Goal: Task Accomplishment & Management: Use online tool/utility

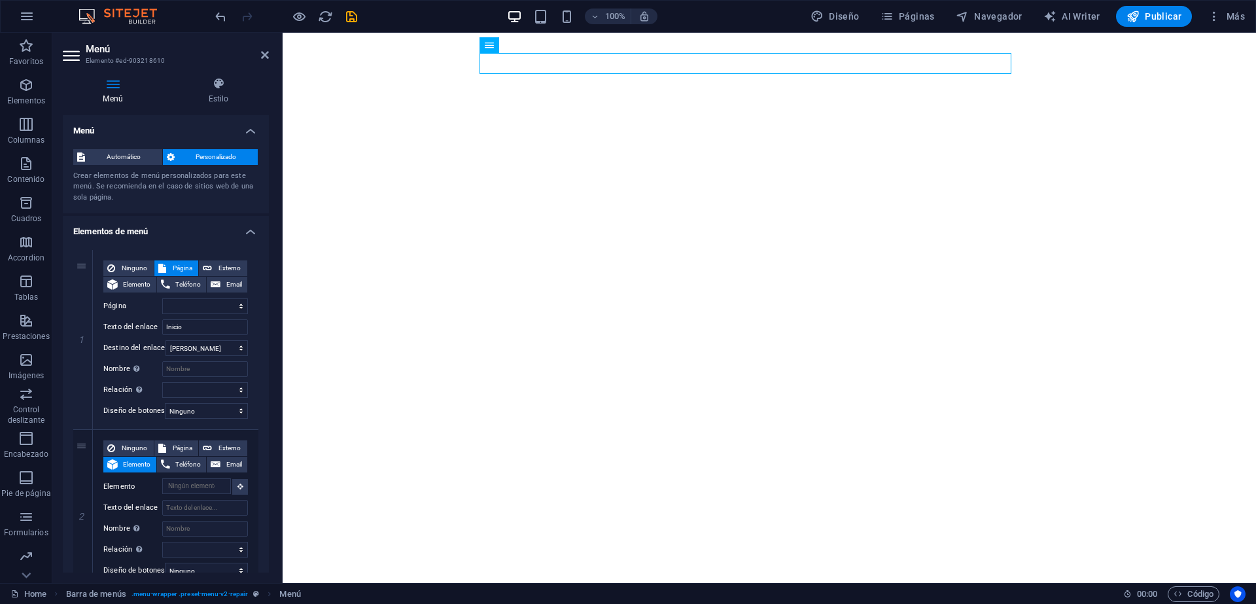
select select
select select "1"
select select
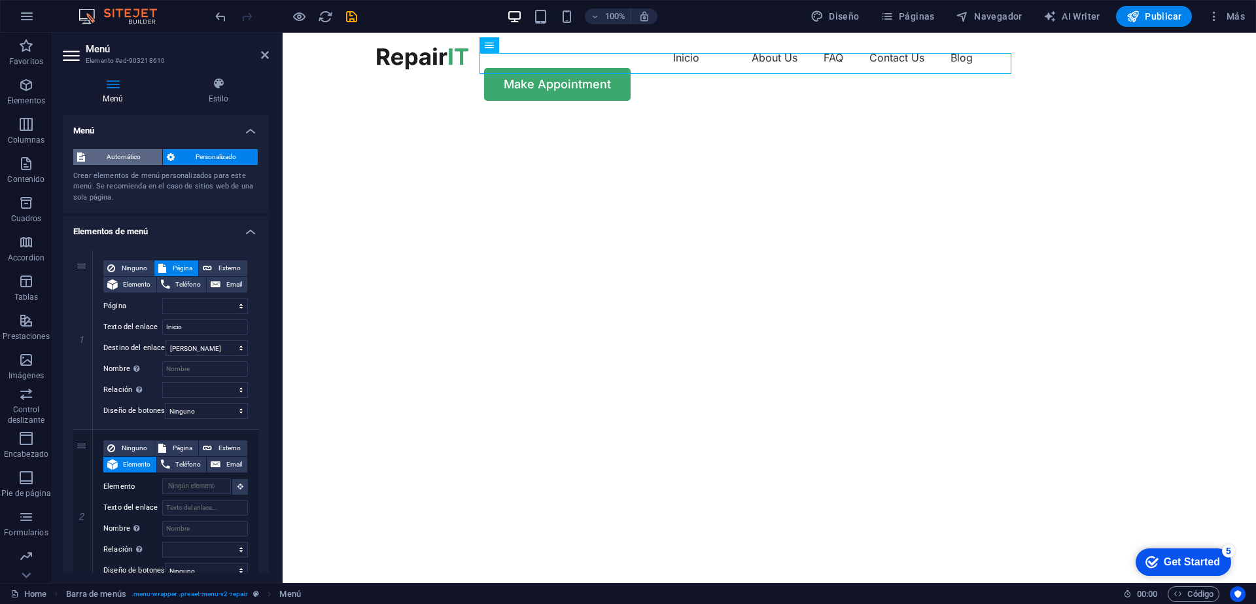
click at [130, 156] on span "Automático" at bounding box center [123, 157] width 69 height 16
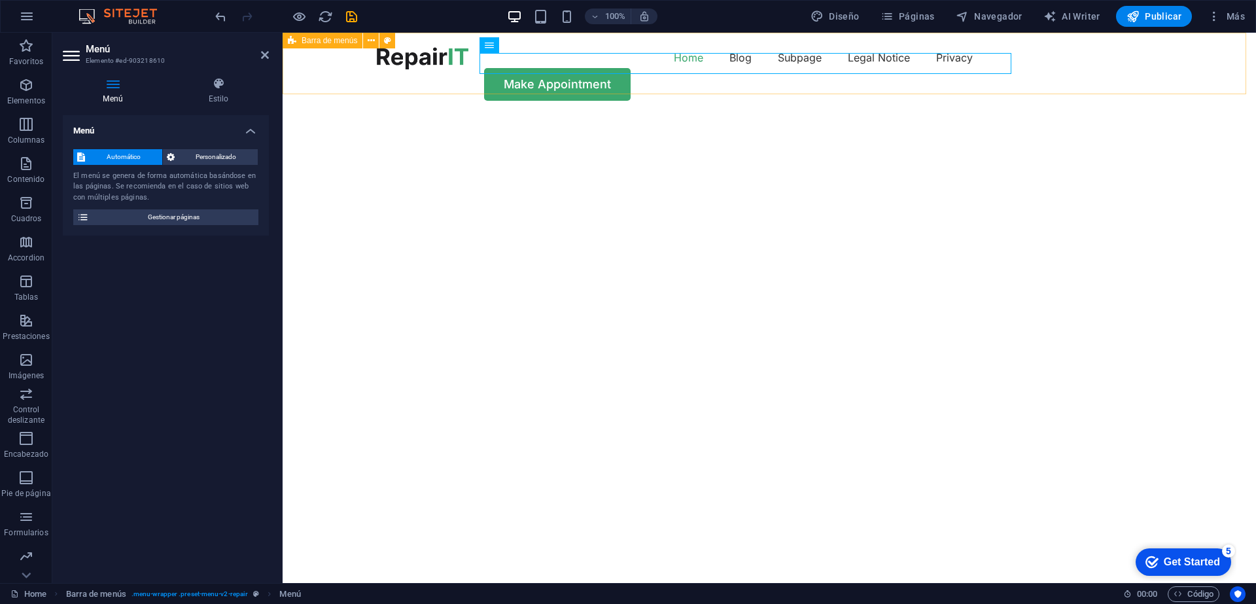
click at [530, 65] on nav "Home Blog Subpage Legal Notice Privacy" at bounding box center [769, 57] width 785 height 21
click at [606, 64] on nav "Home Blog Subpage Legal Notice Privacy" at bounding box center [769, 57] width 785 height 21
click at [180, 152] on span "Personalizado" at bounding box center [217, 157] width 76 height 16
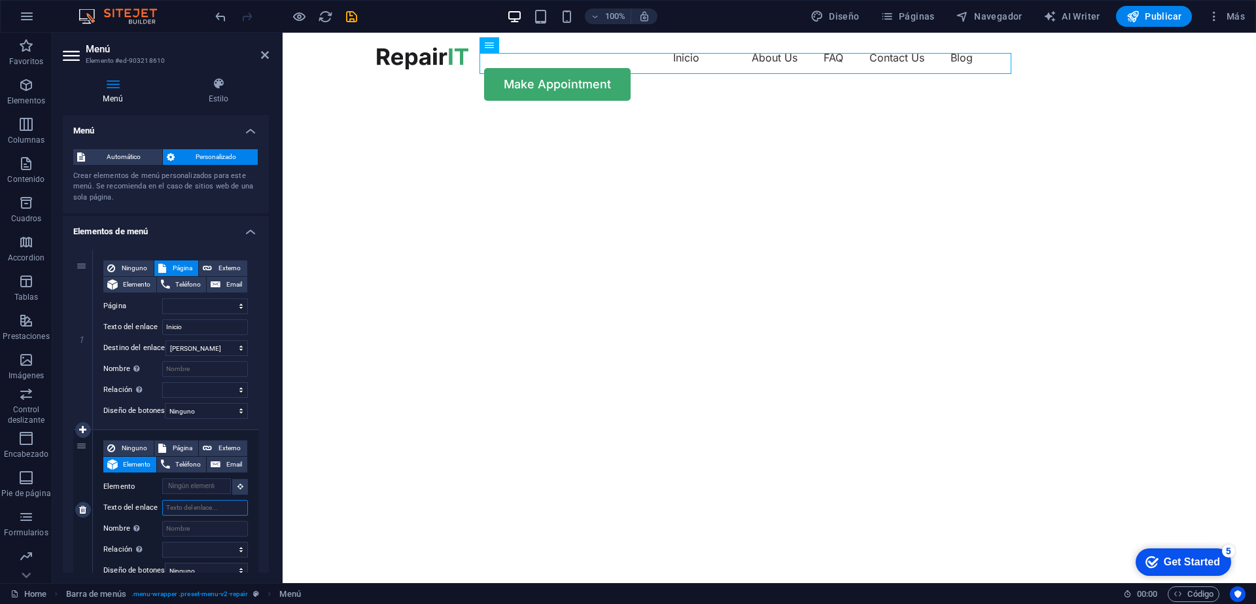
click at [209, 508] on input "Texto del enlace" at bounding box center [205, 508] width 86 height 16
type input "Señal"
select select
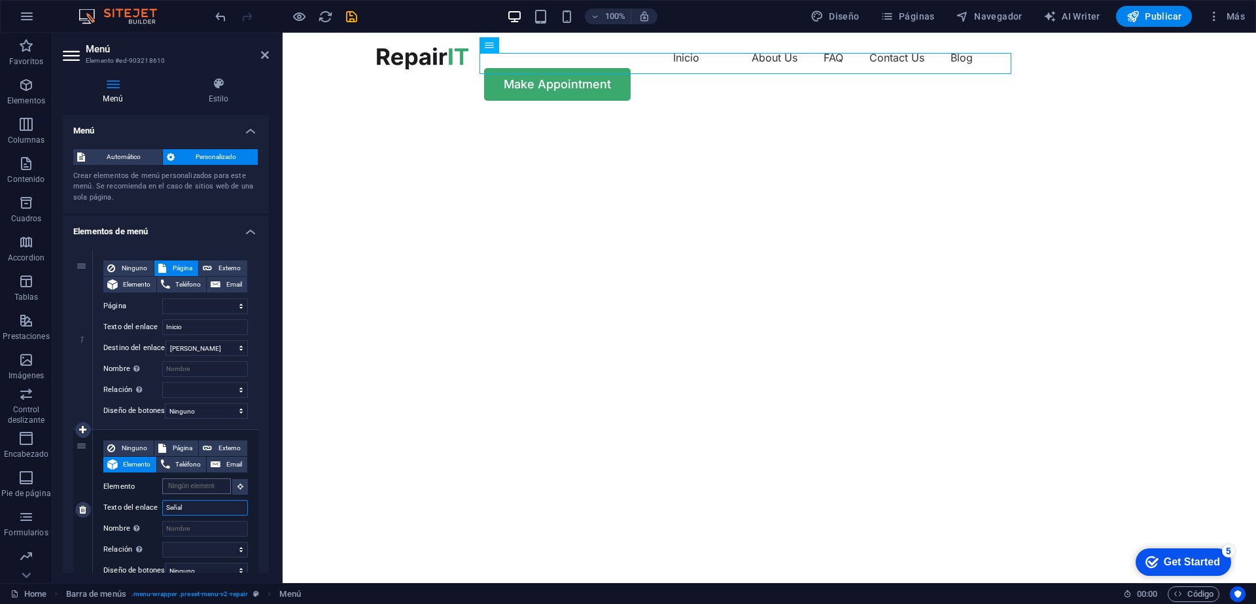
select select
type input "Señal en"
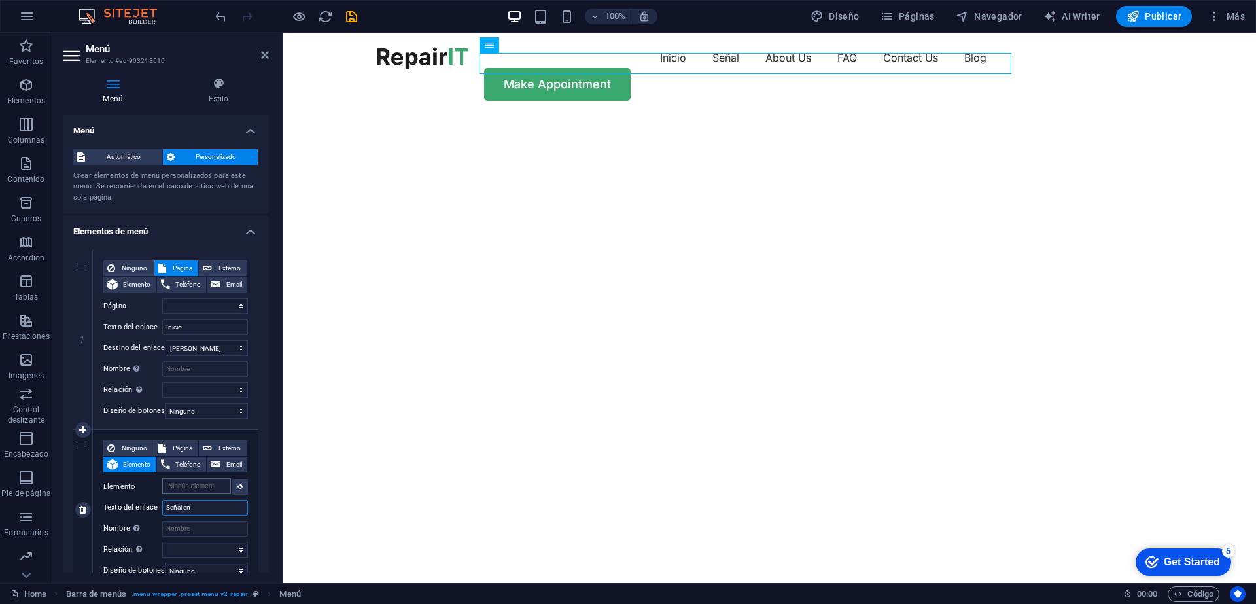
select select
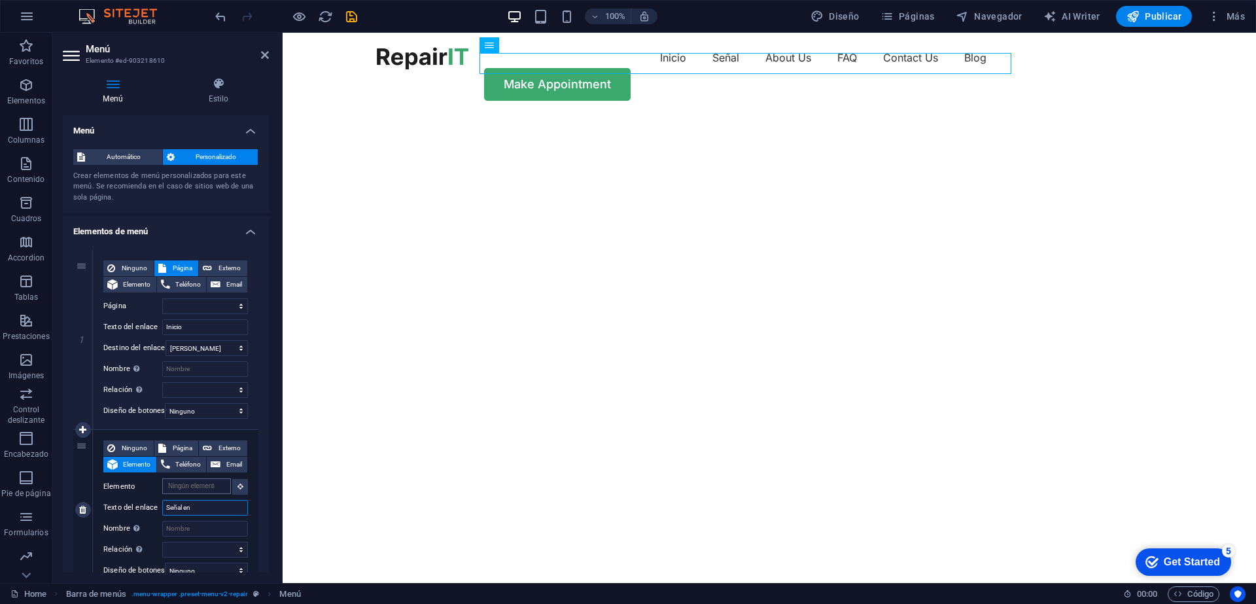
select select
type input "Señal en Vivo"
select select
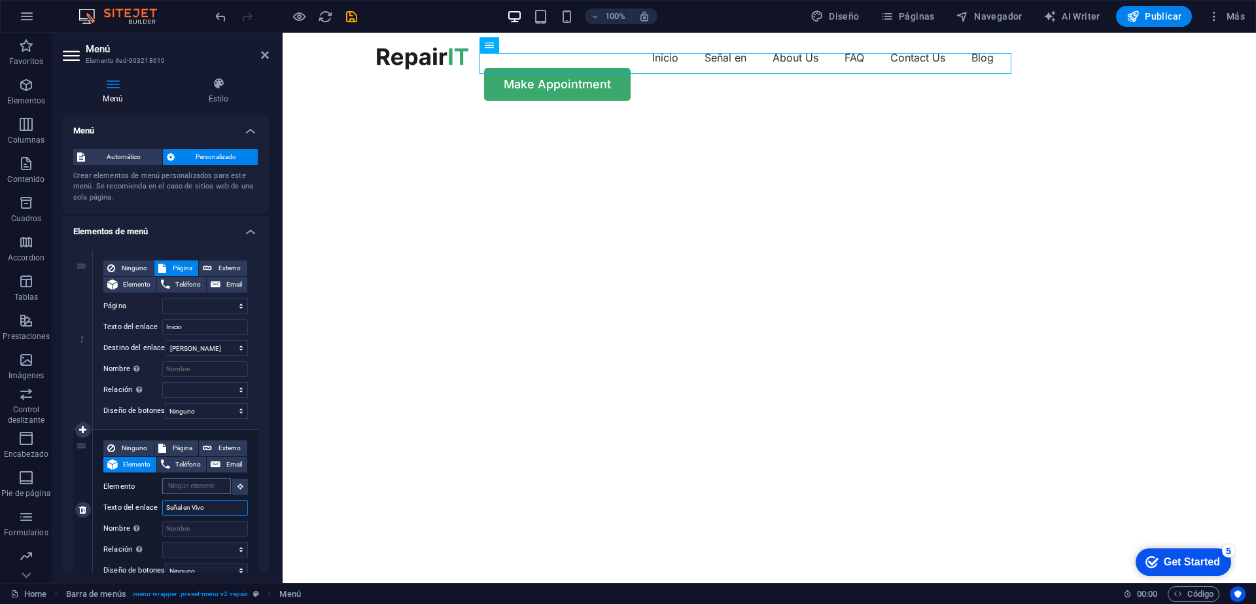
select select
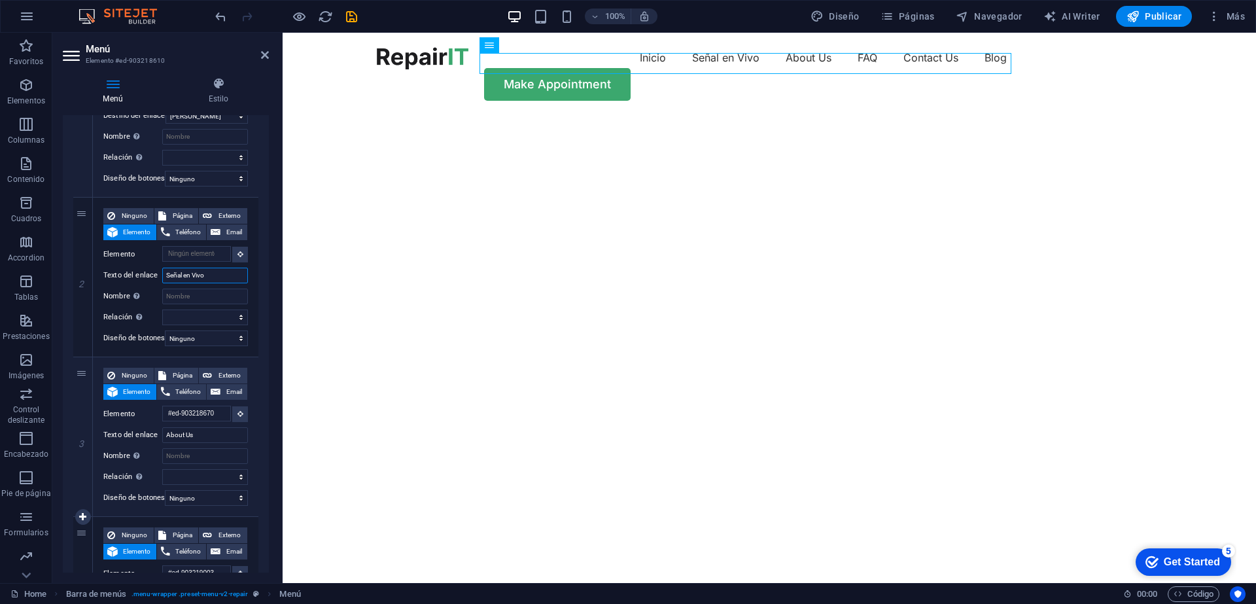
scroll to position [235, 0]
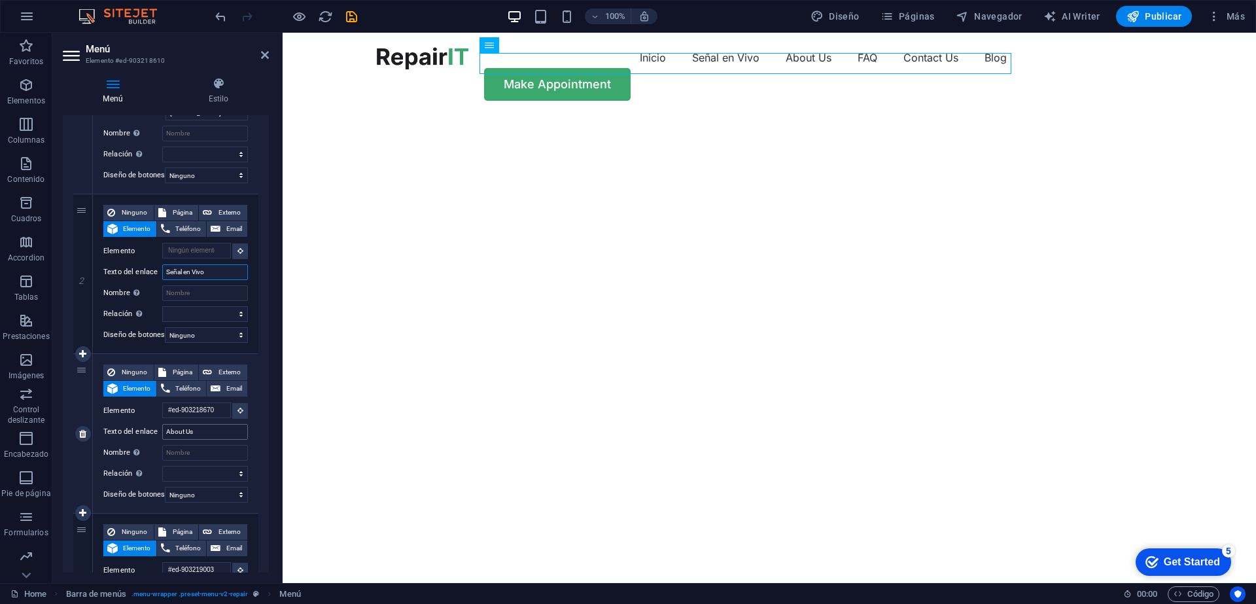
type input "Señal en Vivo"
click at [197, 436] on input "About Us" at bounding box center [205, 432] width 86 height 16
type input "So"
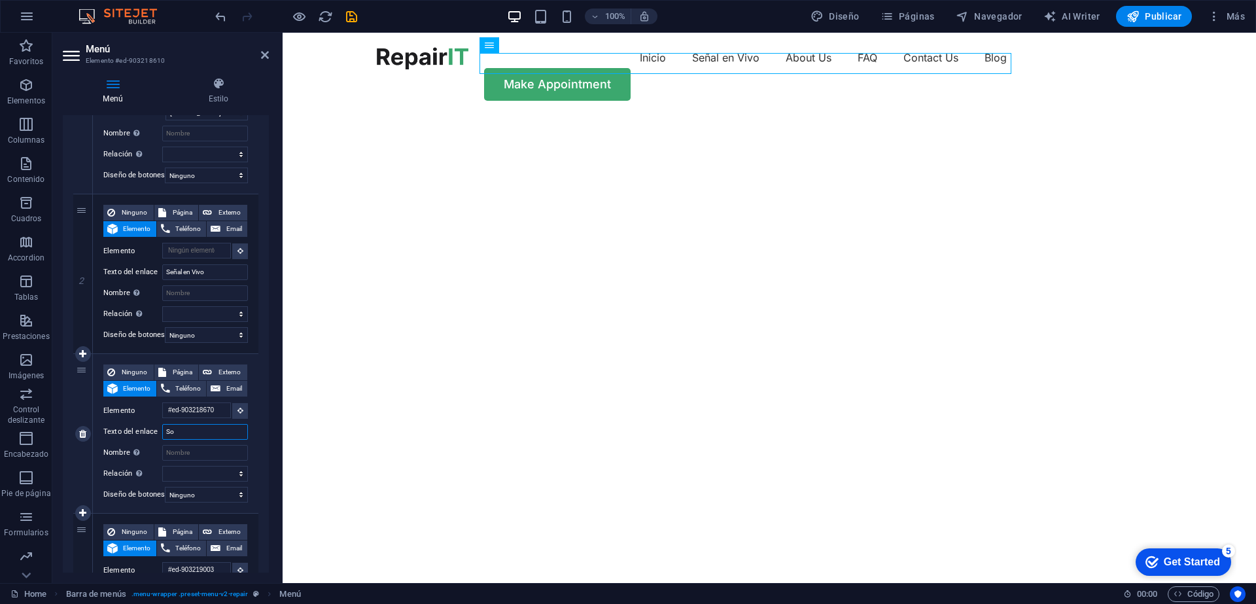
select select
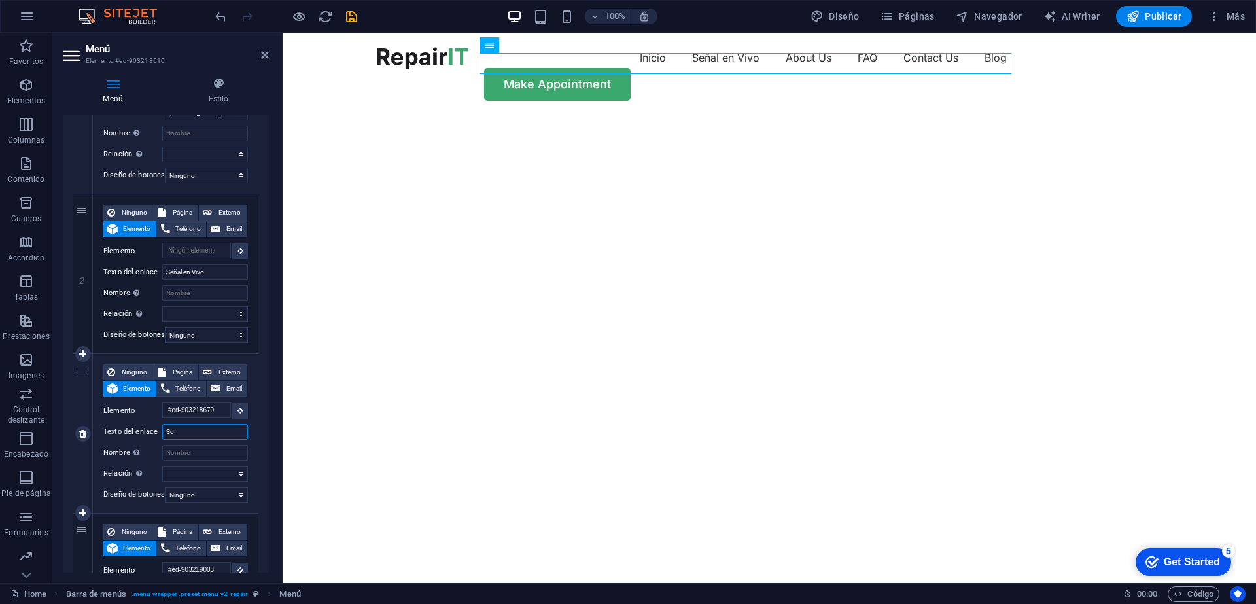
select select
type input "Sobre"
select select
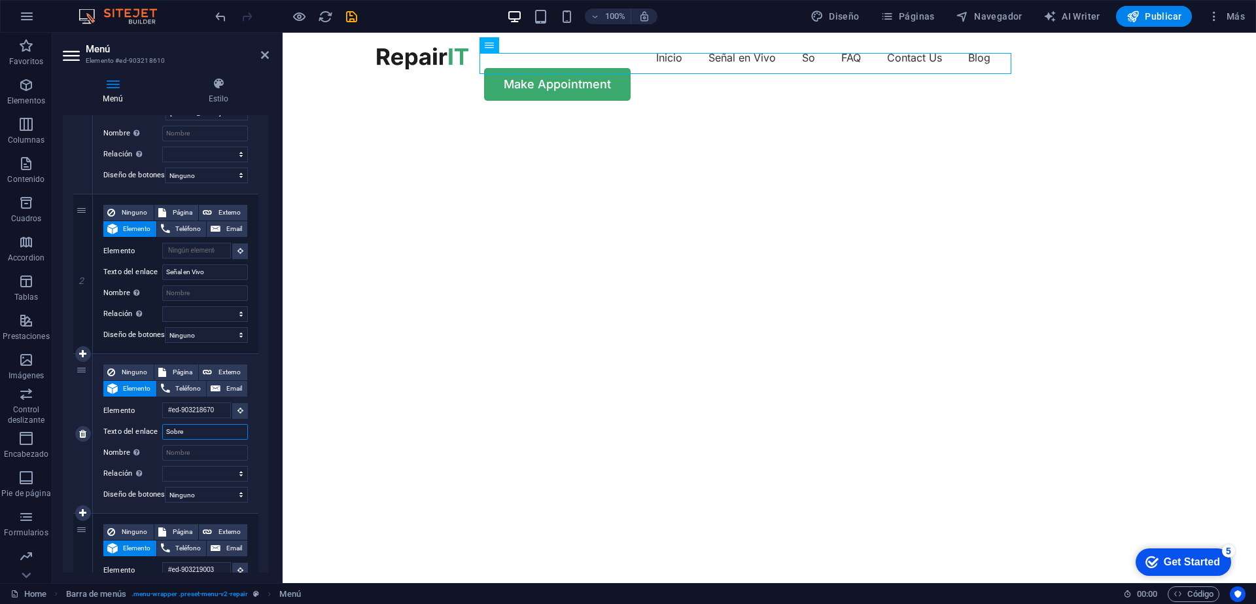
select select
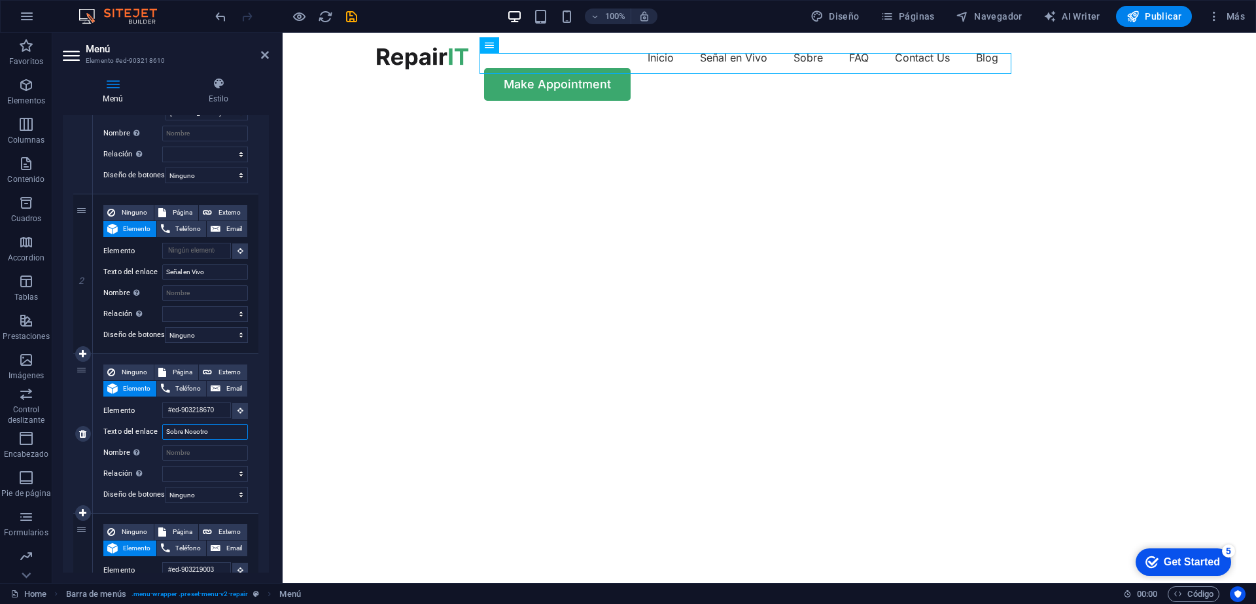
type input "Sobre Nosotros"
select select
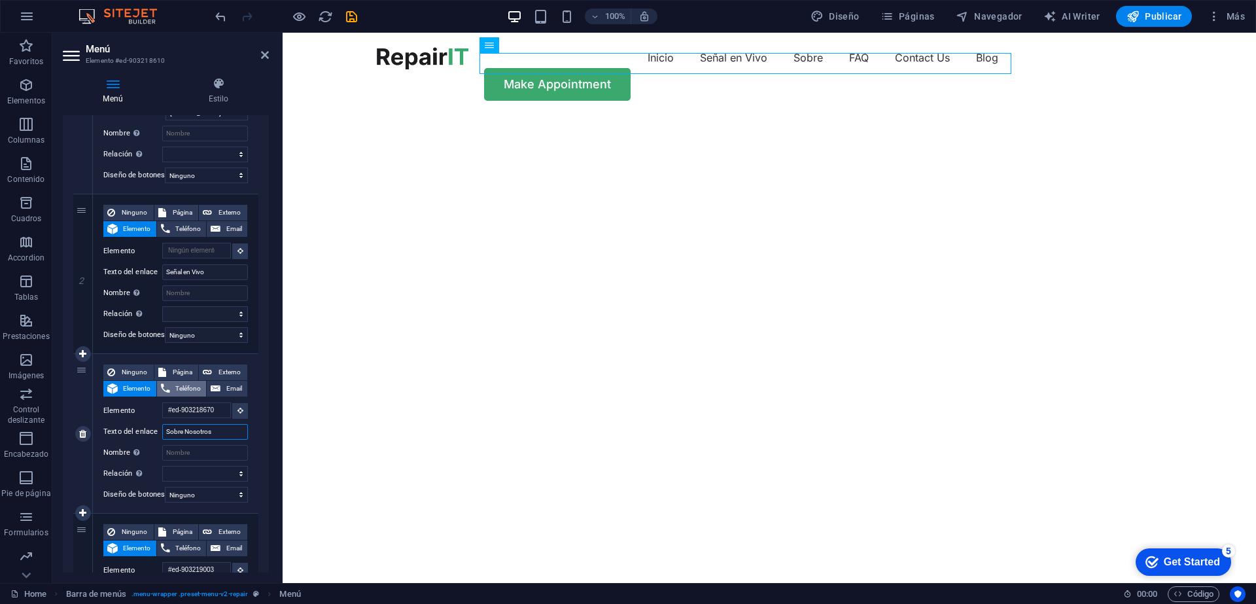
select select
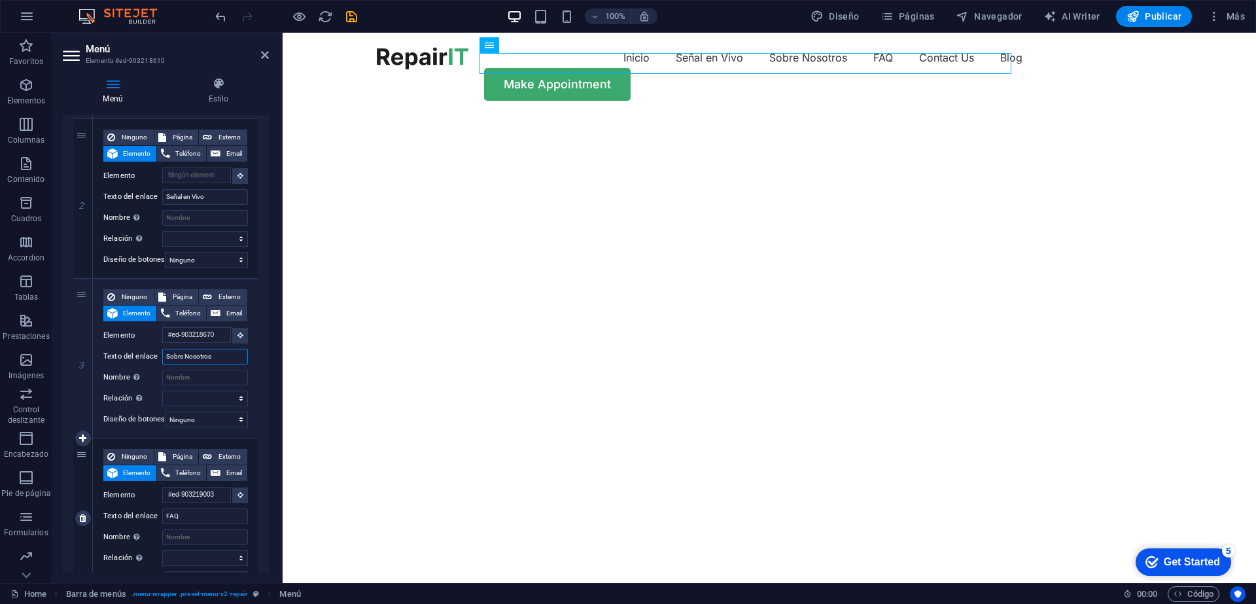
scroll to position [392, 0]
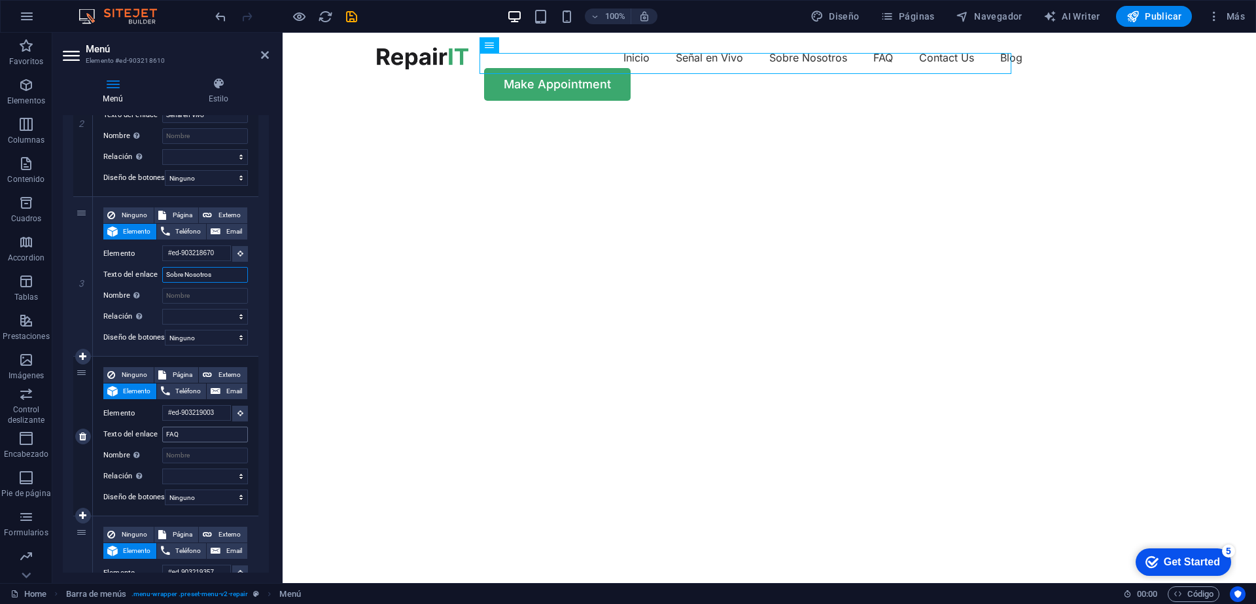
type input "Sobre Nosotros"
click at [200, 436] on input "FAQ" at bounding box center [205, 434] width 86 height 16
type input "F"
type input "Noticias"
select select
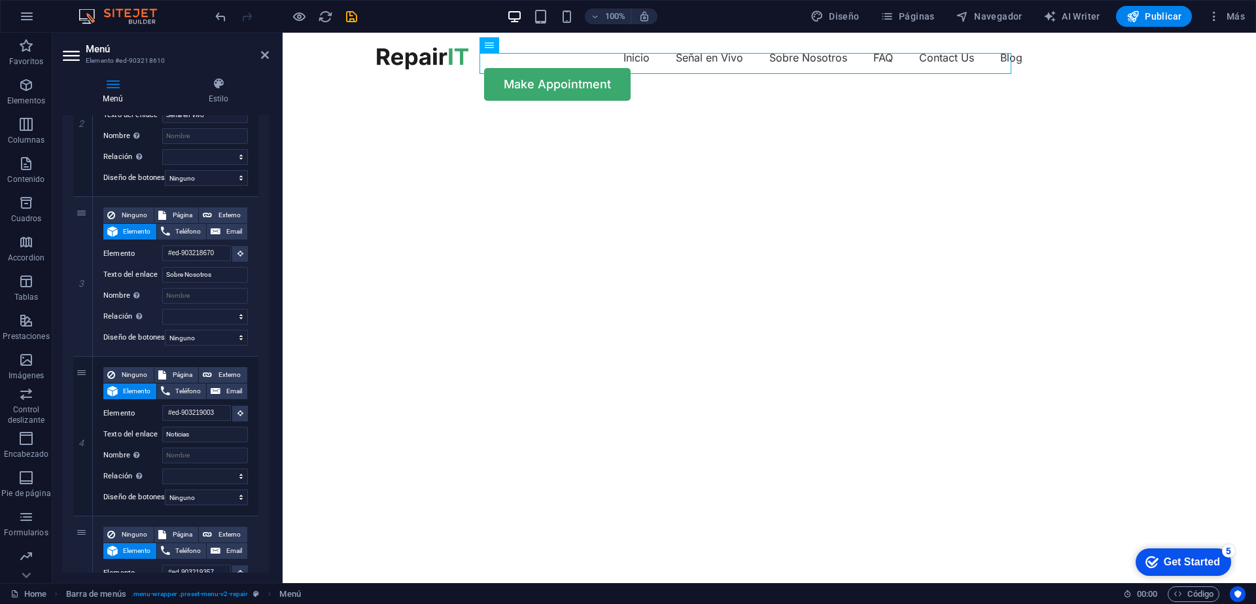
select select
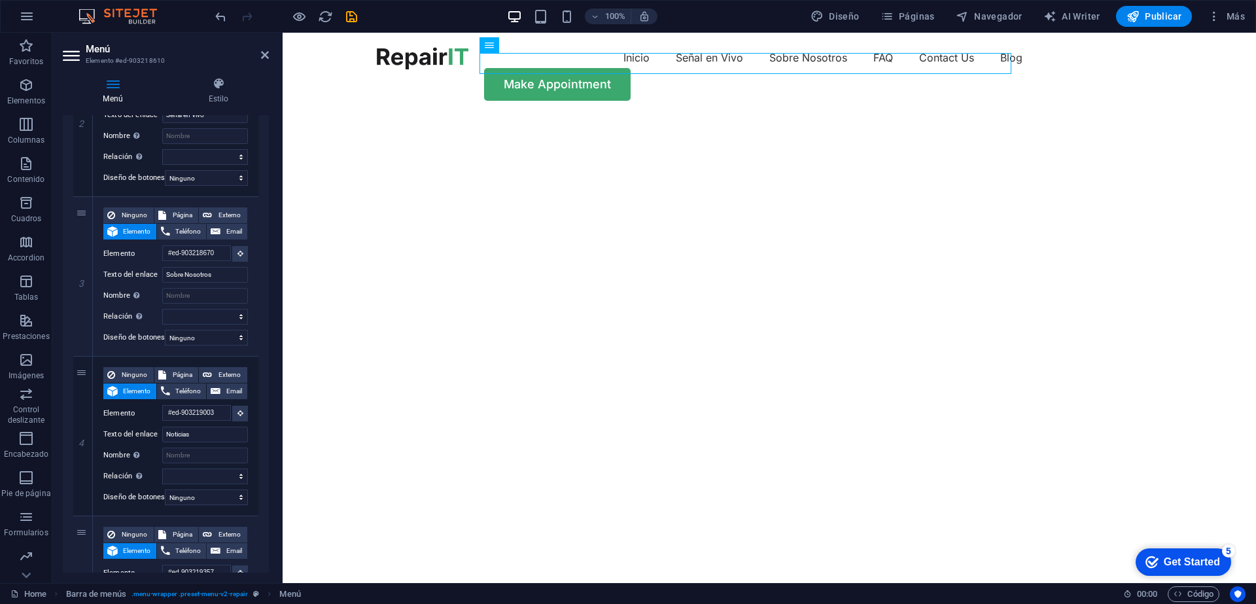
select select
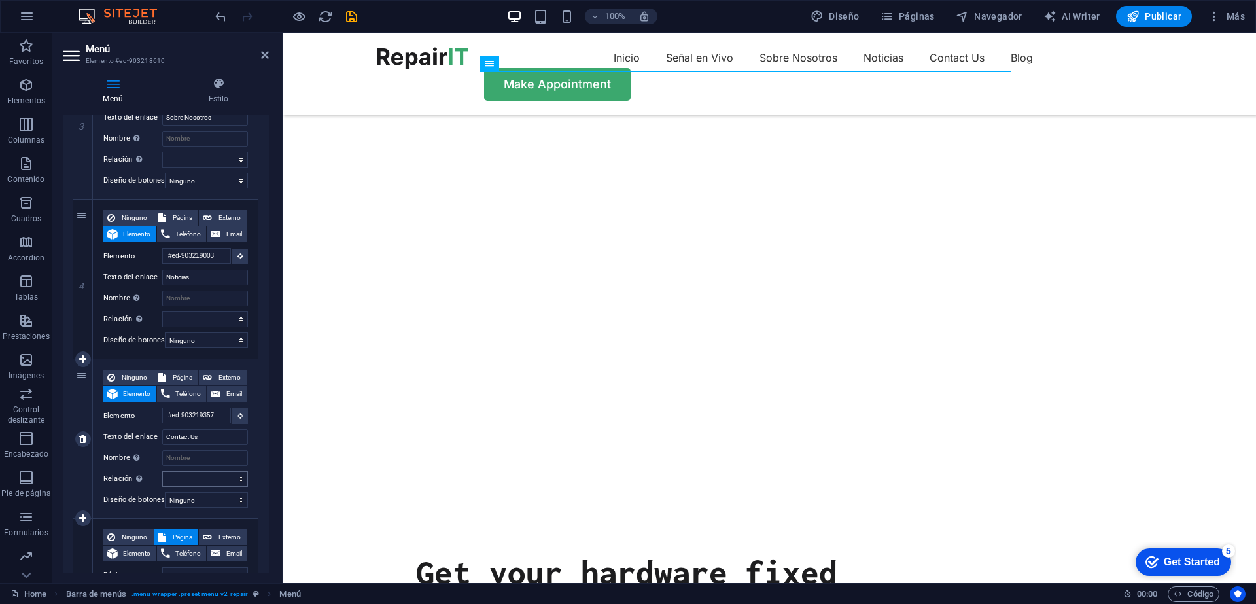
scroll to position [95, 0]
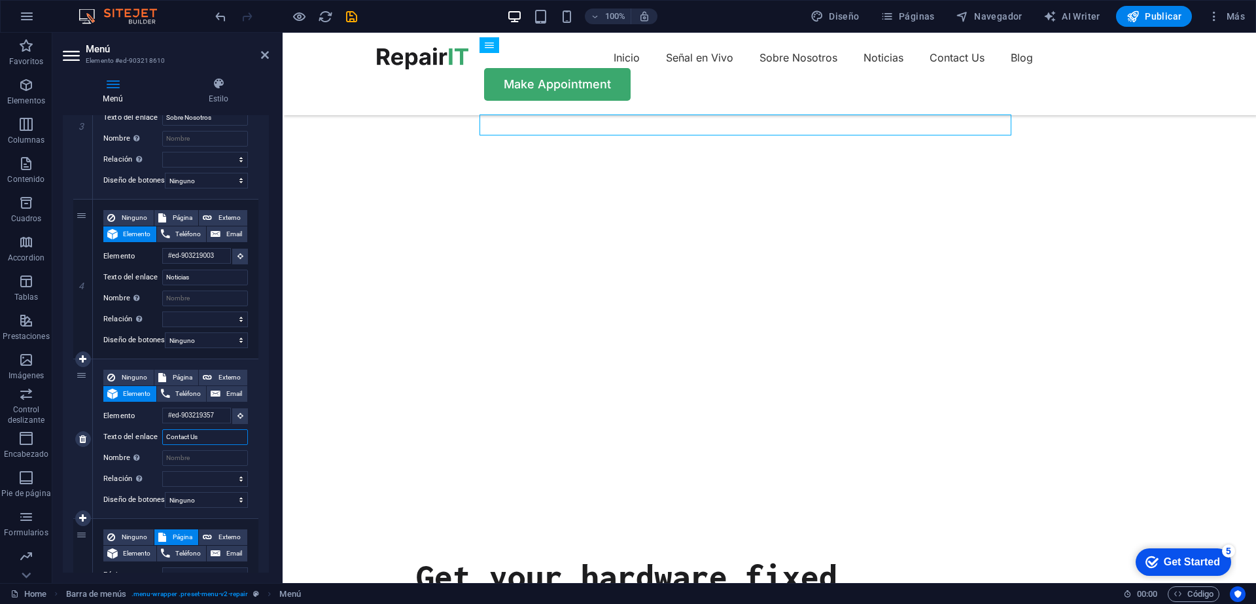
click at [224, 440] on input "Contact Us" at bounding box center [205, 437] width 86 height 16
type input "Contacto"
select select
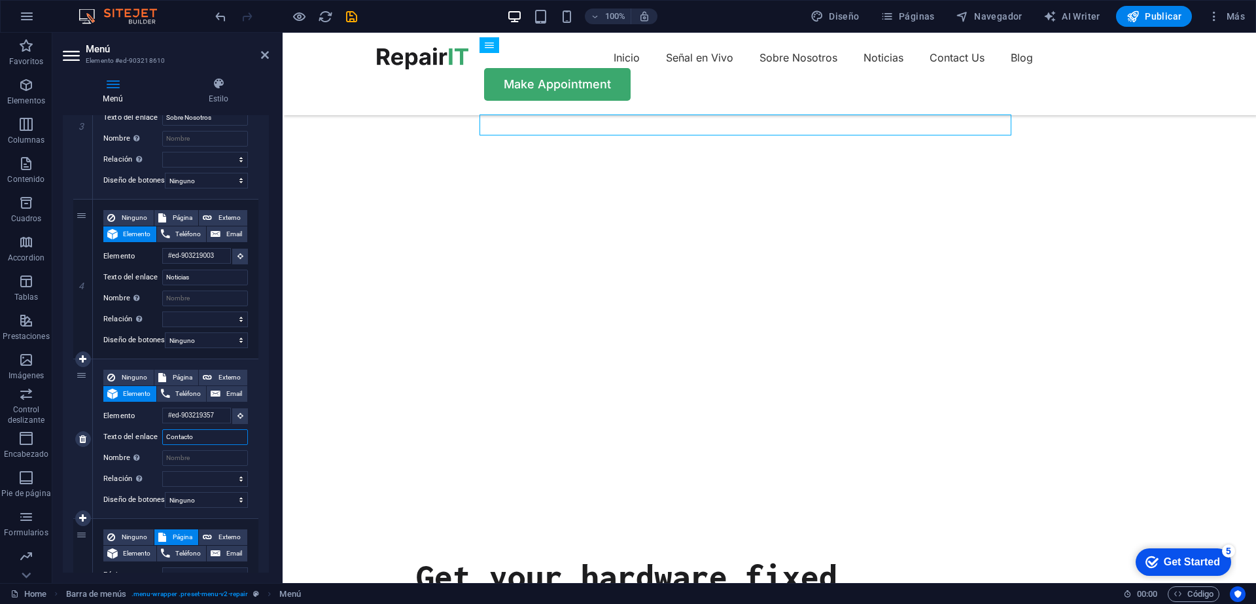
select select
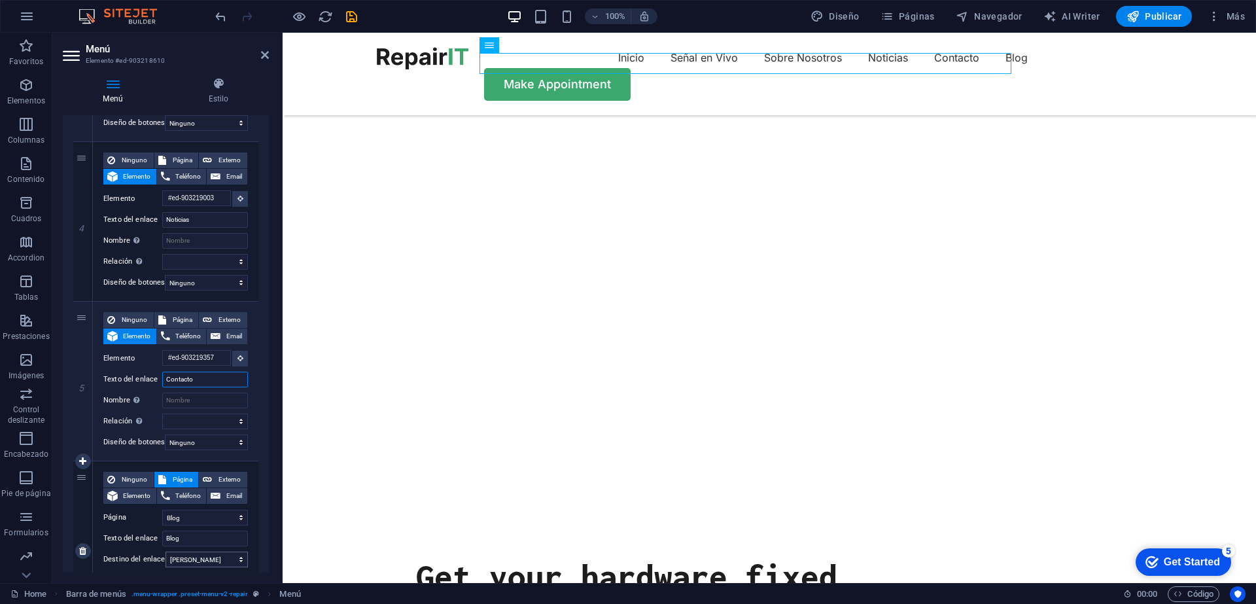
scroll to position [706, 0]
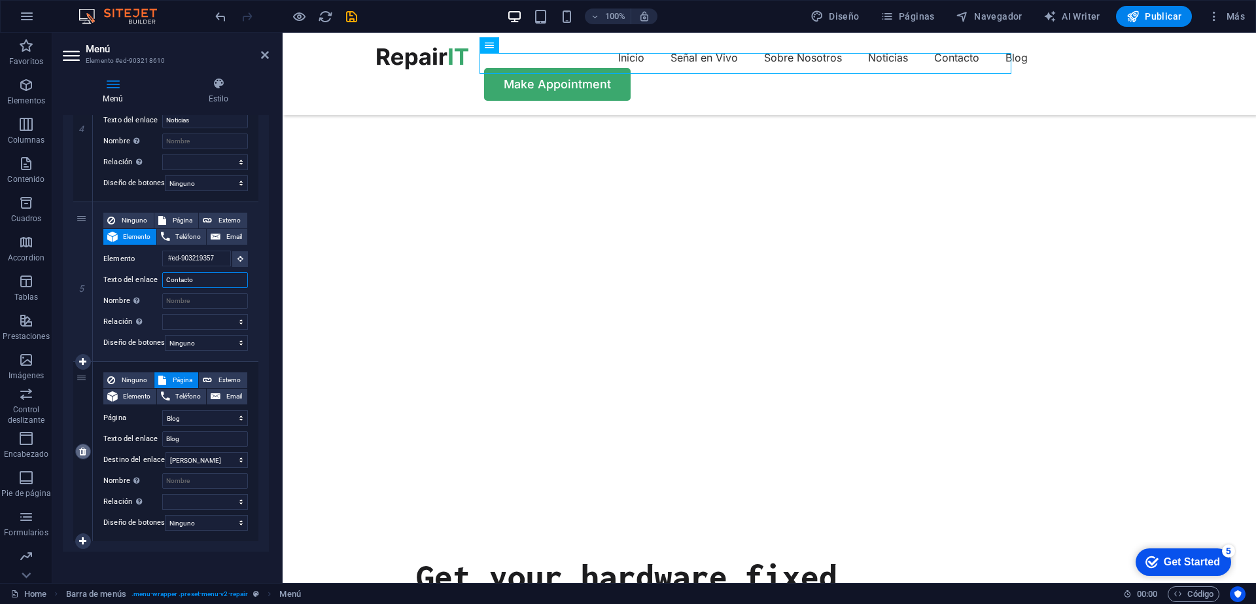
type input "Contacto"
click at [82, 453] on icon at bounding box center [82, 451] width 7 height 9
select select
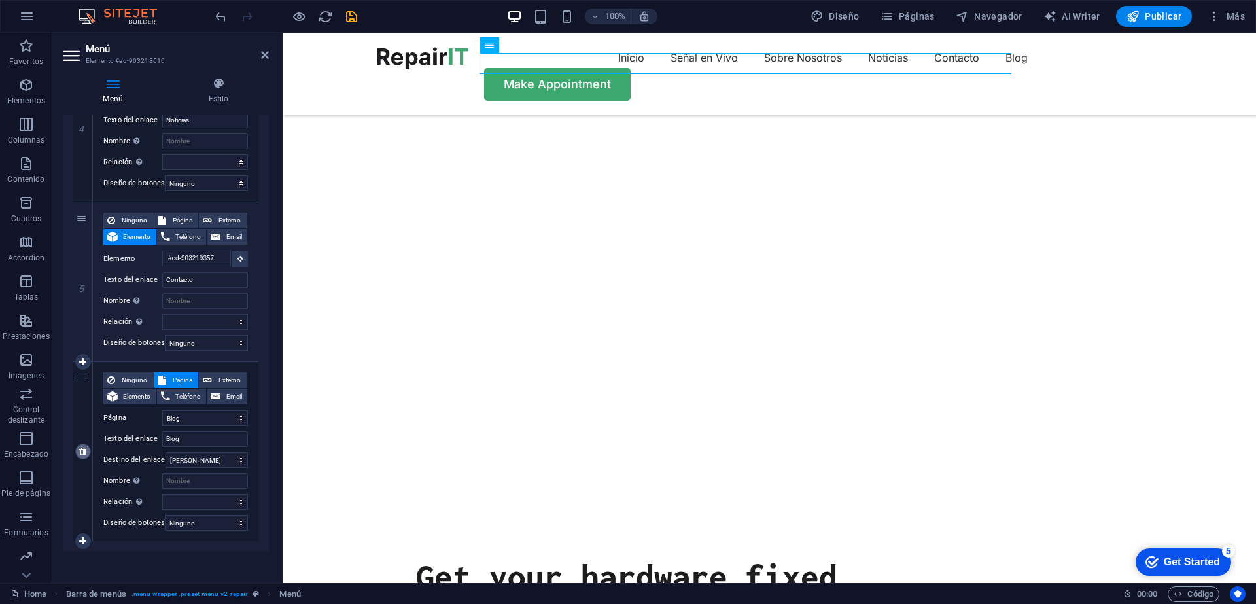
select select
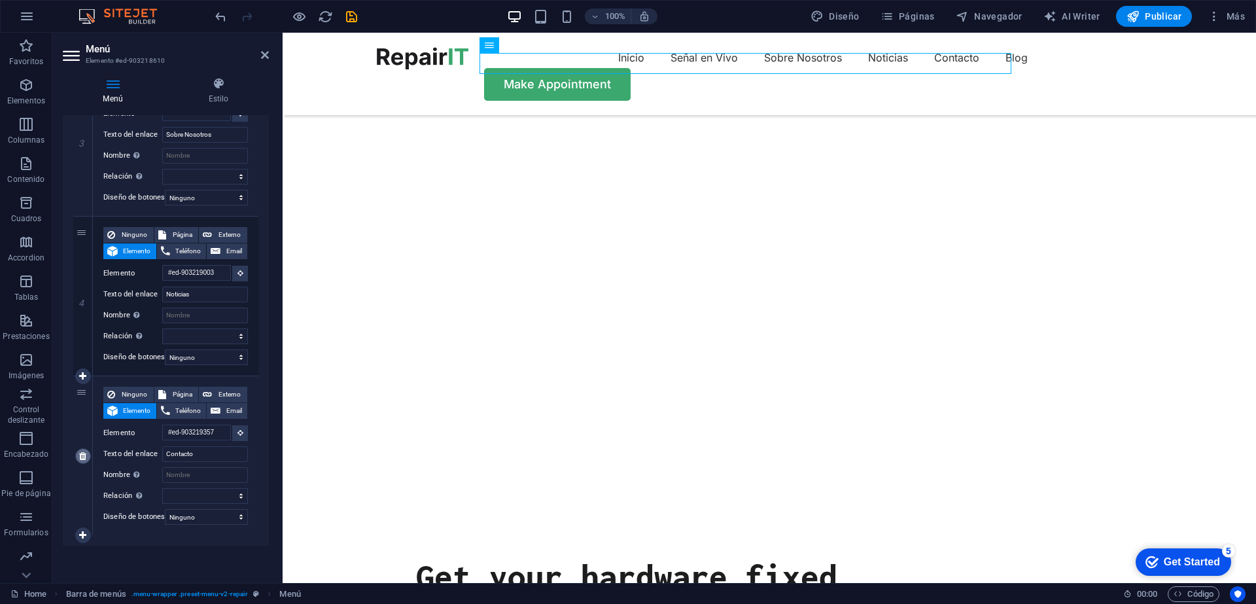
scroll to position [541, 0]
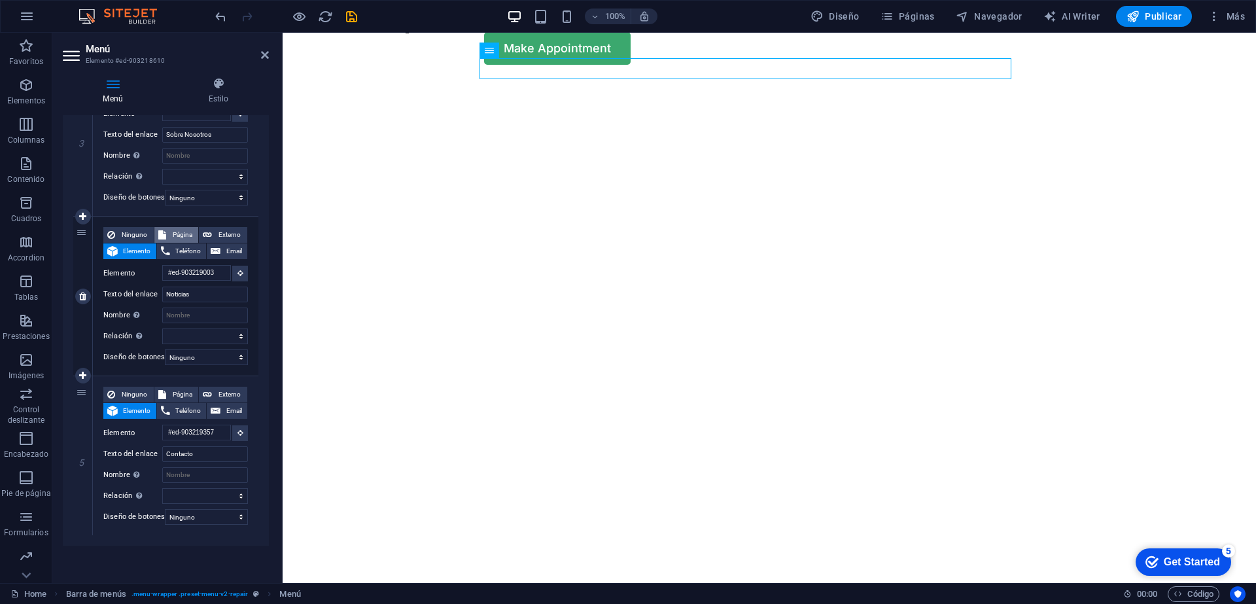
click at [172, 227] on span "Página" at bounding box center [182, 235] width 25 height 16
select select
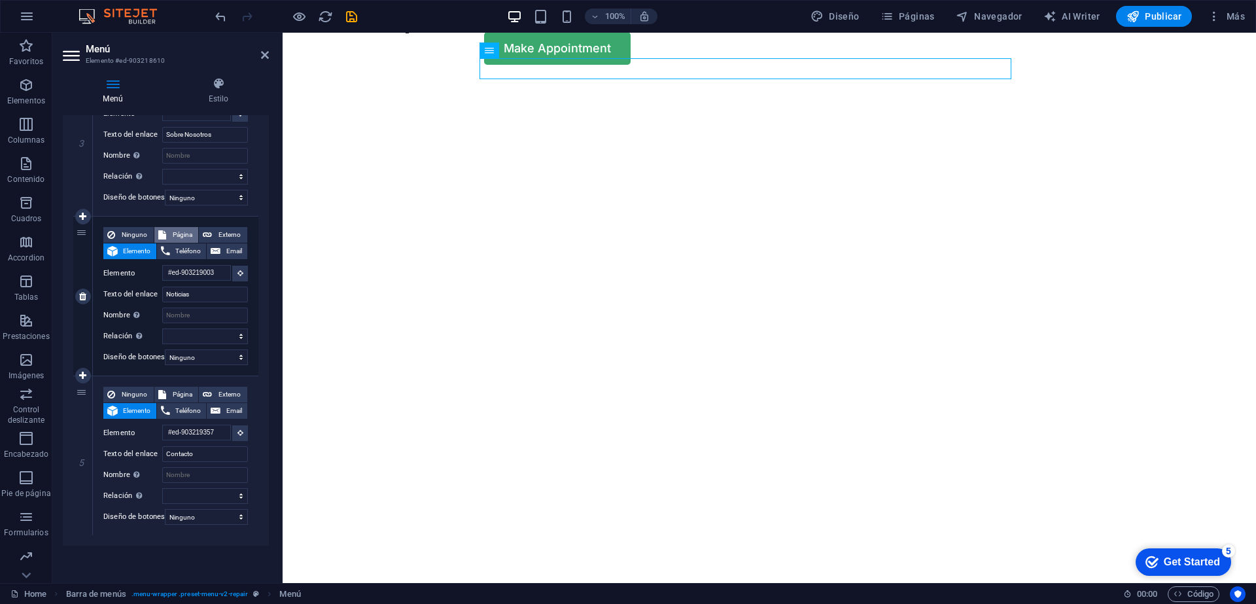
select select
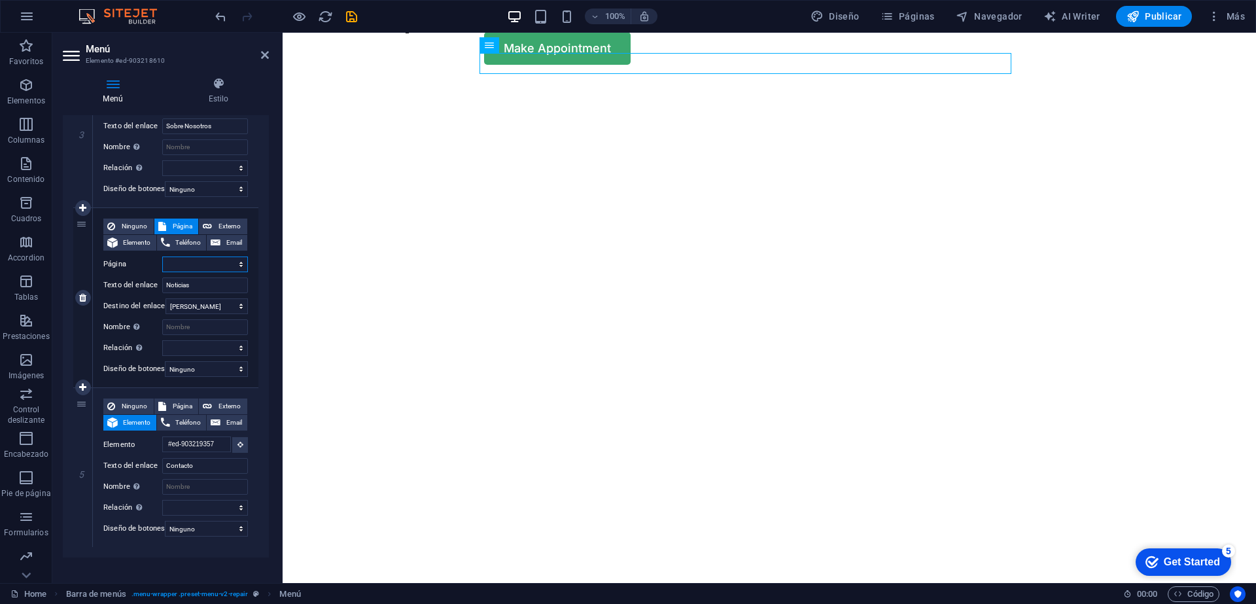
scroll to position [95, 0]
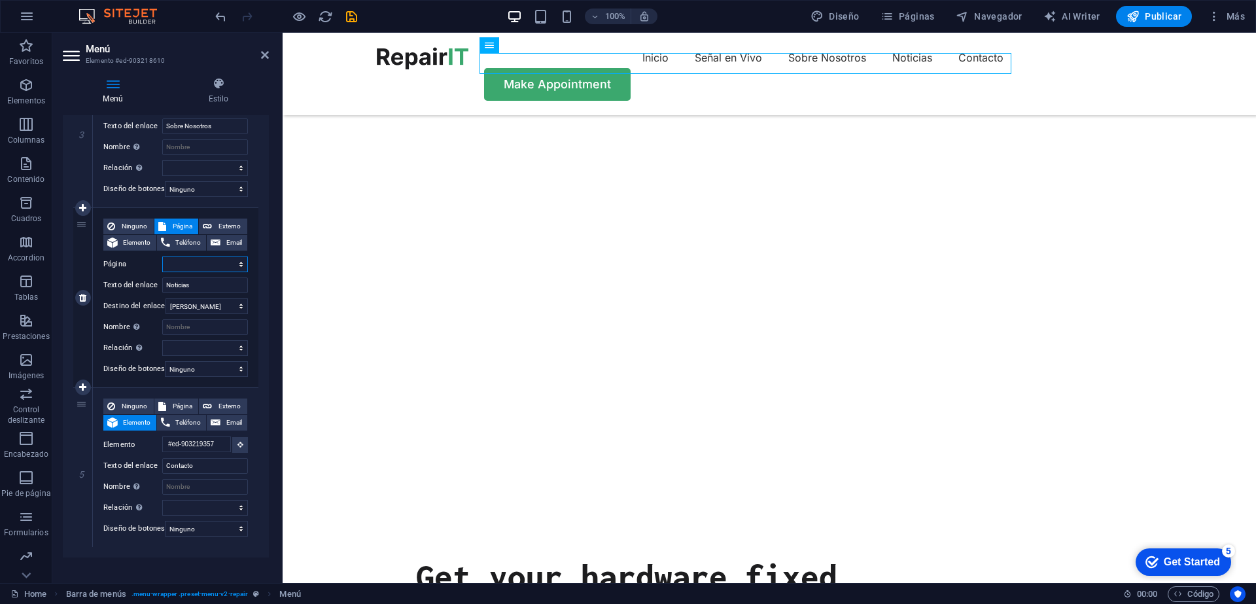
select select "1"
click at [162, 256] on select "Home Blog Subpage Legal Notice Privacy" at bounding box center [205, 264] width 86 height 16
select select
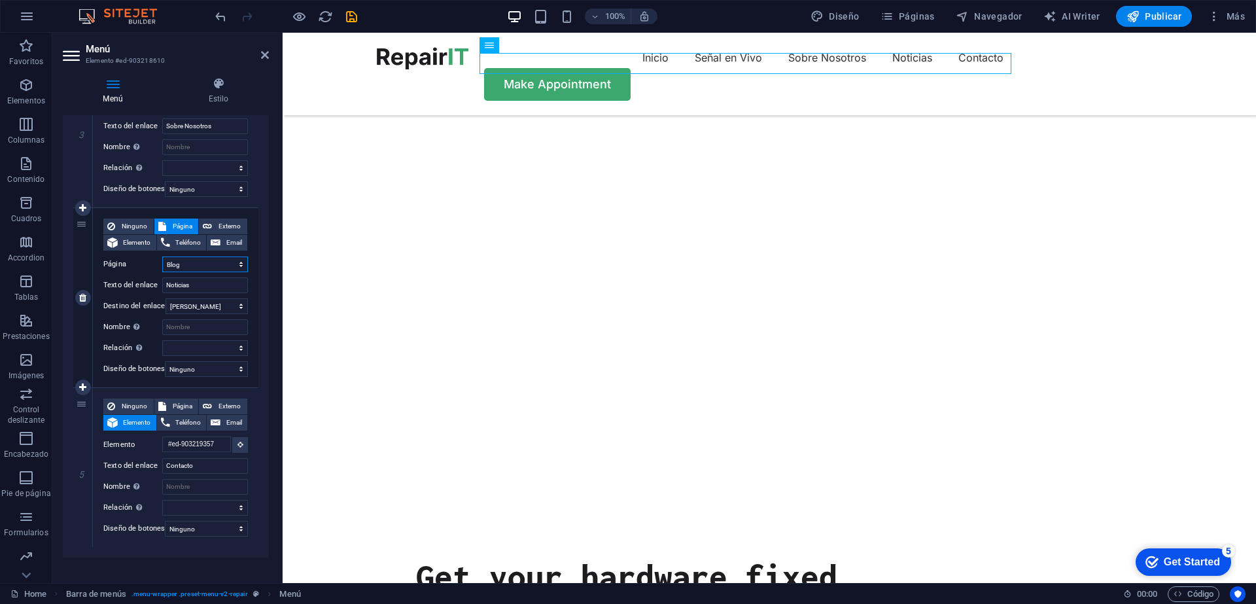
select select
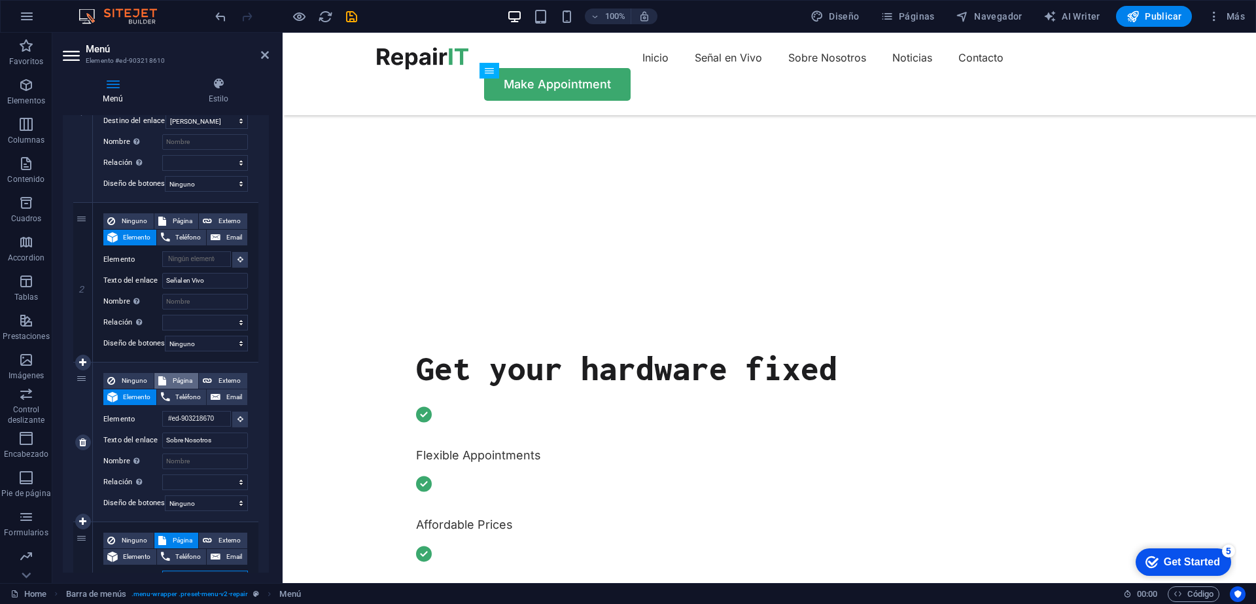
scroll to position [292, 0]
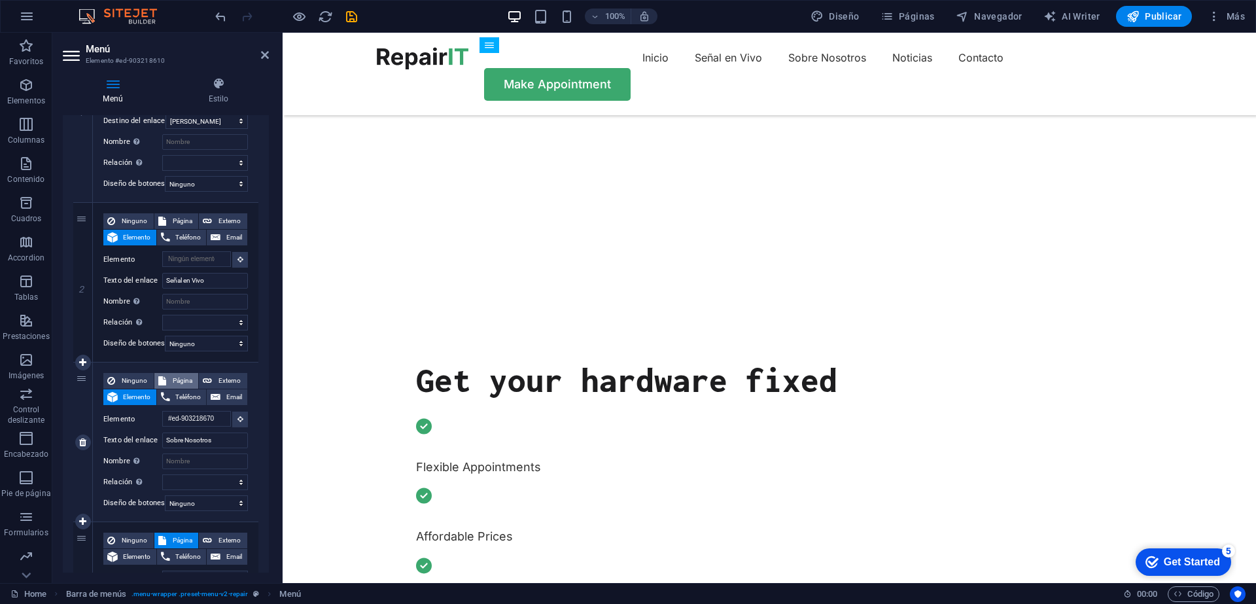
click at [184, 376] on span "Página" at bounding box center [182, 381] width 25 height 16
select select
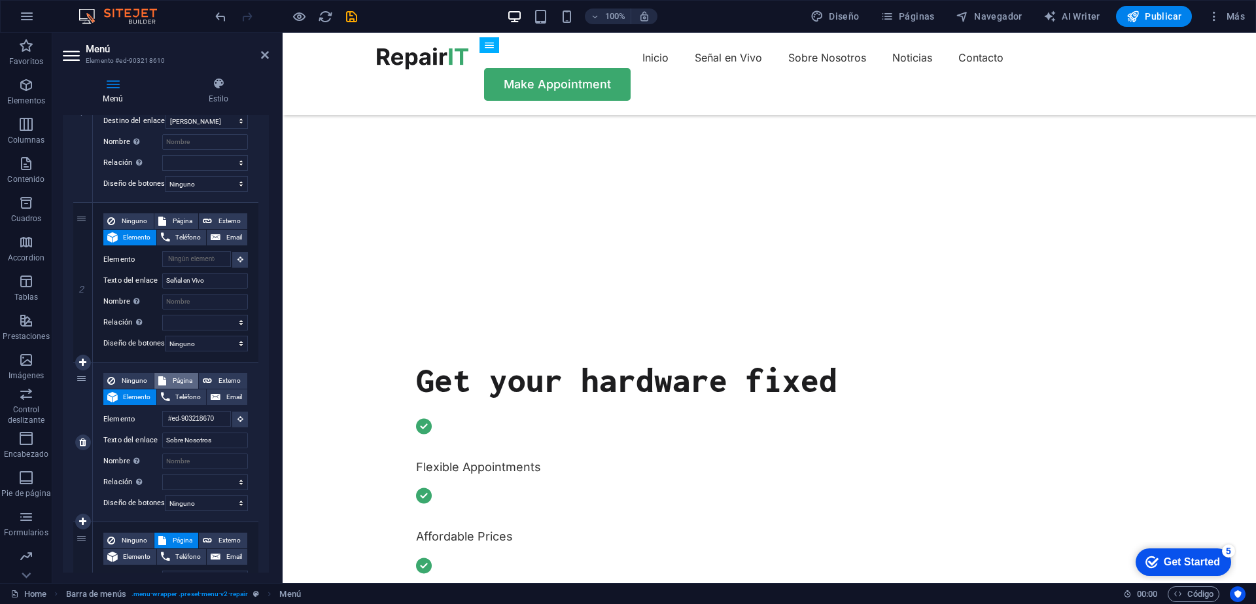
select select
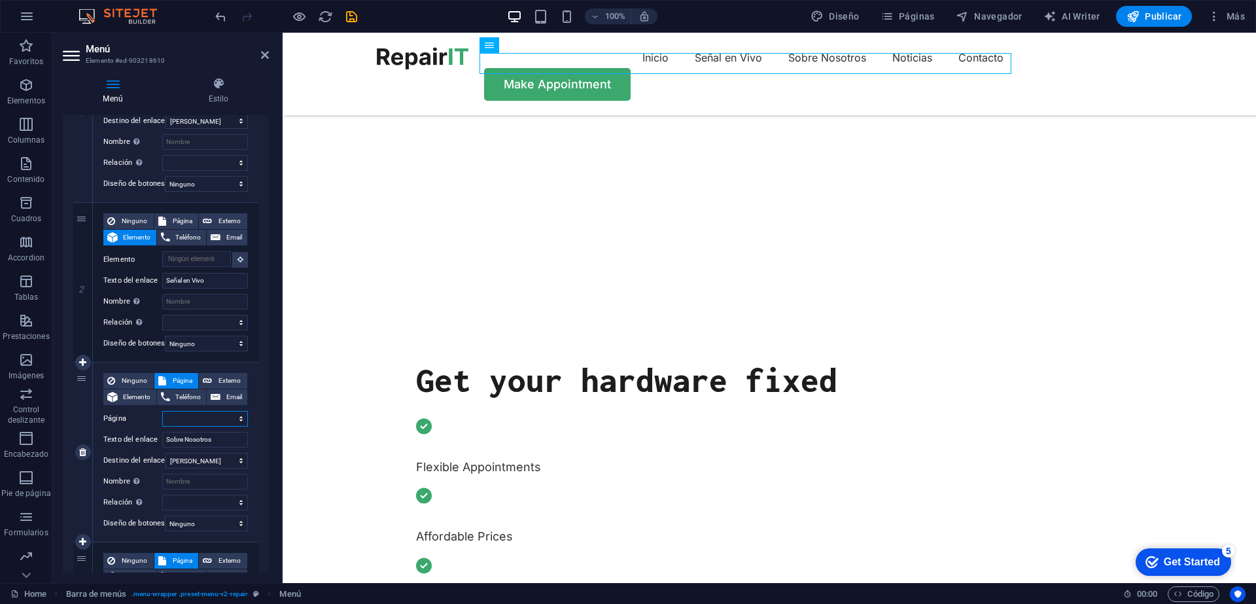
select select "2"
click at [162, 411] on select "Home Blog Subpage Legal Notice Privacy" at bounding box center [205, 419] width 86 height 16
select select
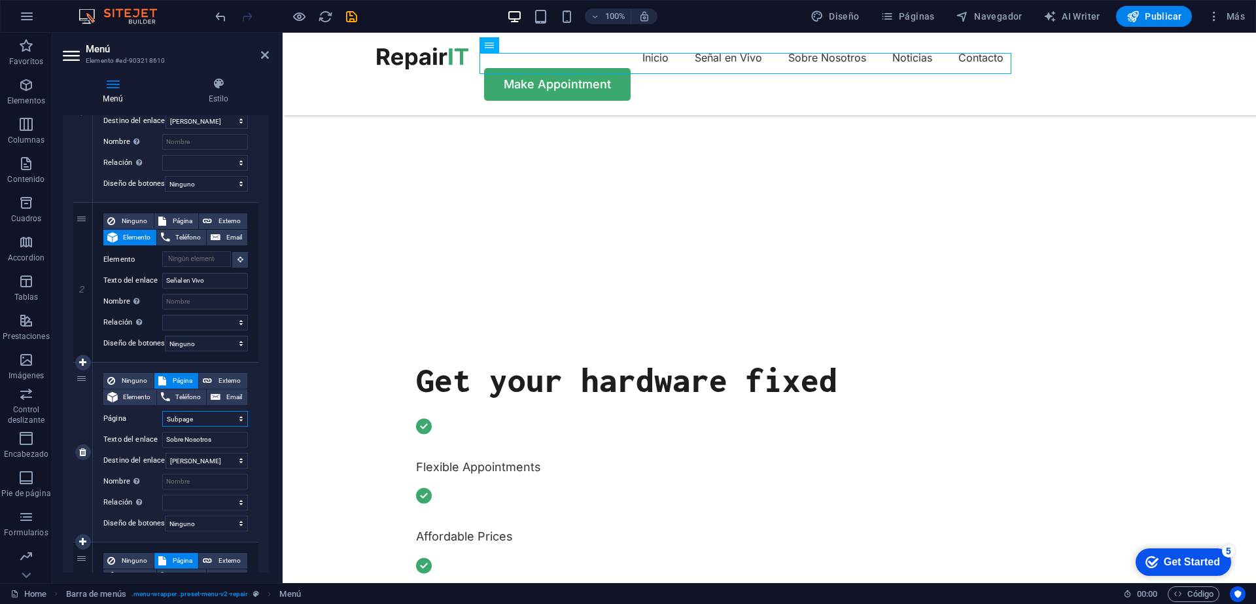
select select
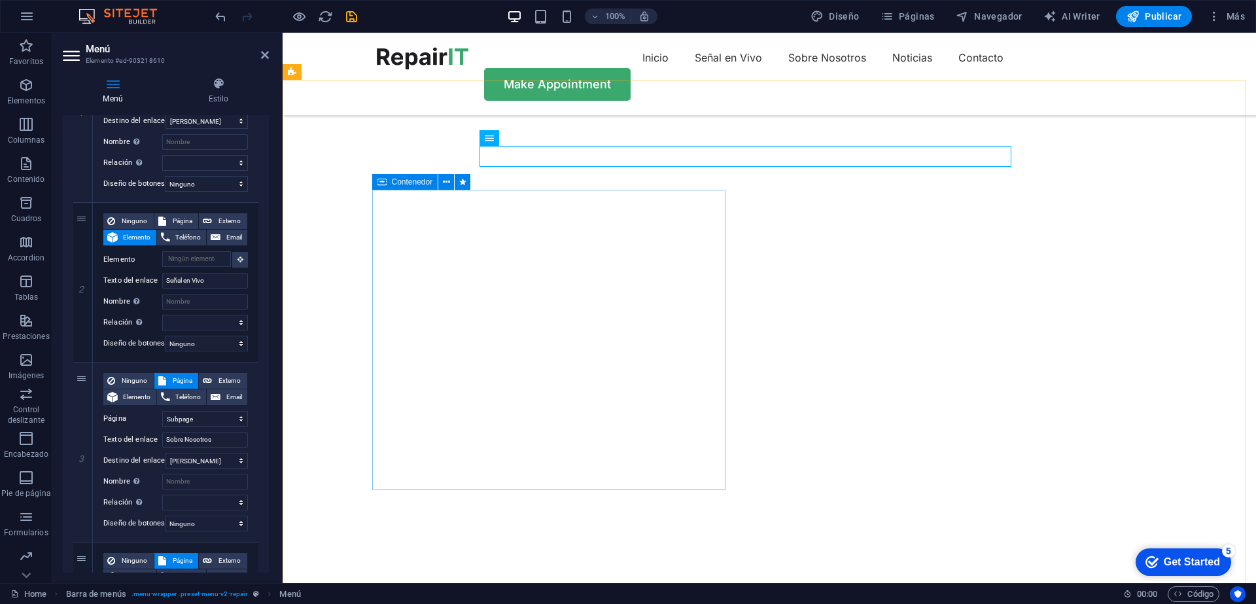
scroll to position [0, 0]
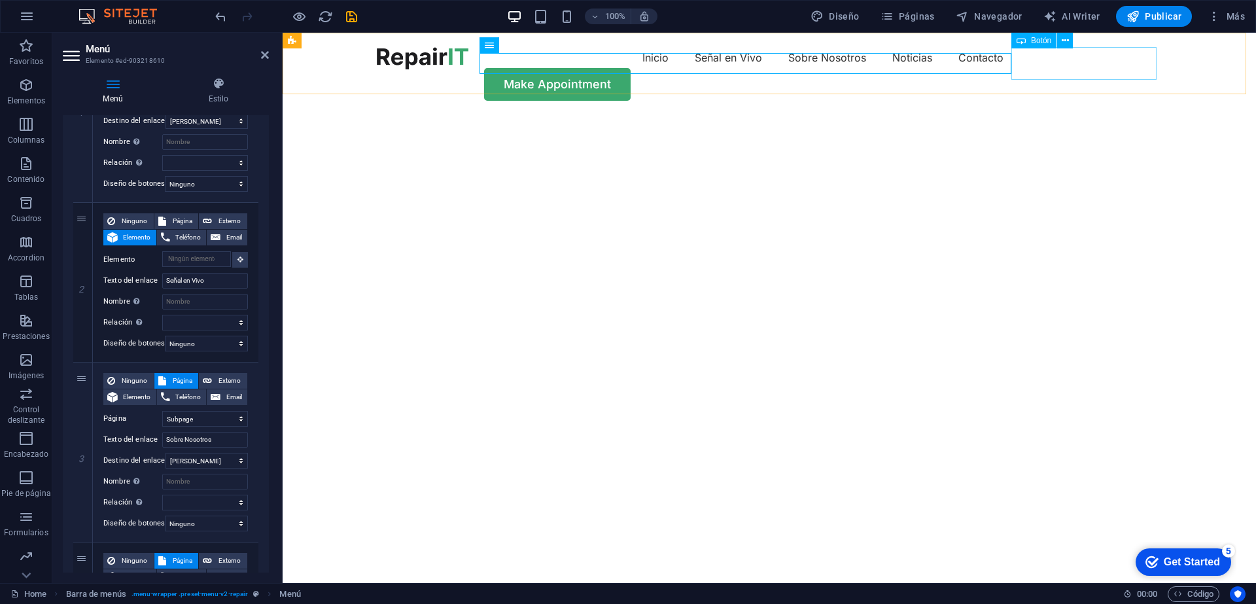
click at [1050, 68] on div "Make Appointment" at bounding box center [769, 84] width 785 height 33
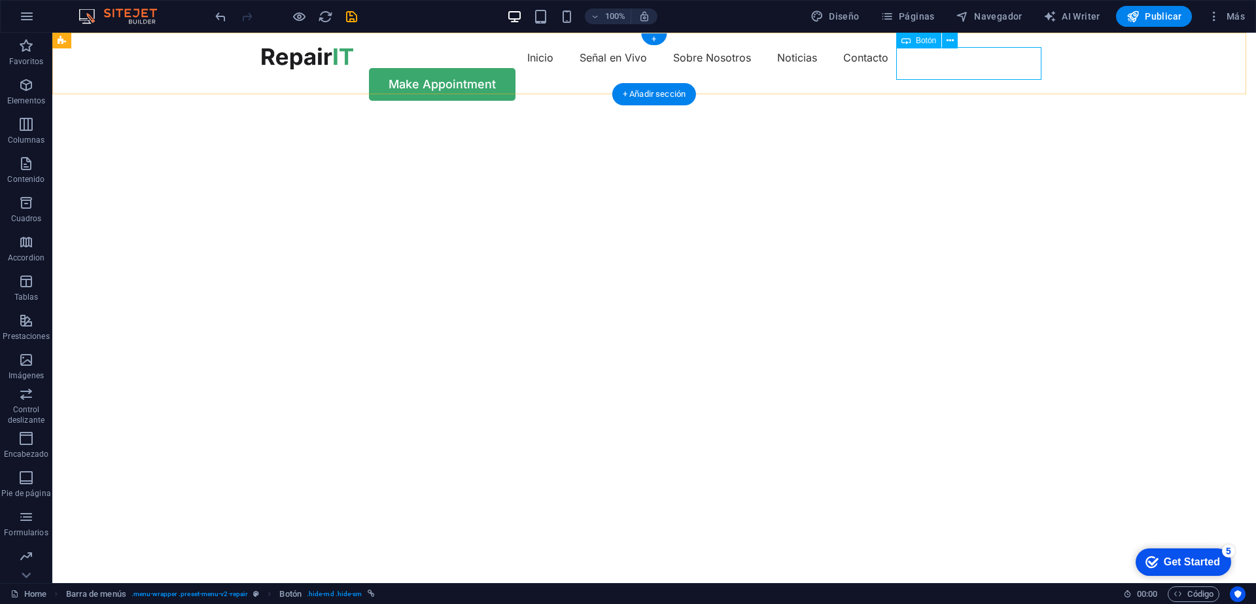
click at [1037, 68] on div "Make Appointment" at bounding box center [654, 84] width 785 height 33
click at [949, 41] on icon at bounding box center [949, 41] width 7 height 14
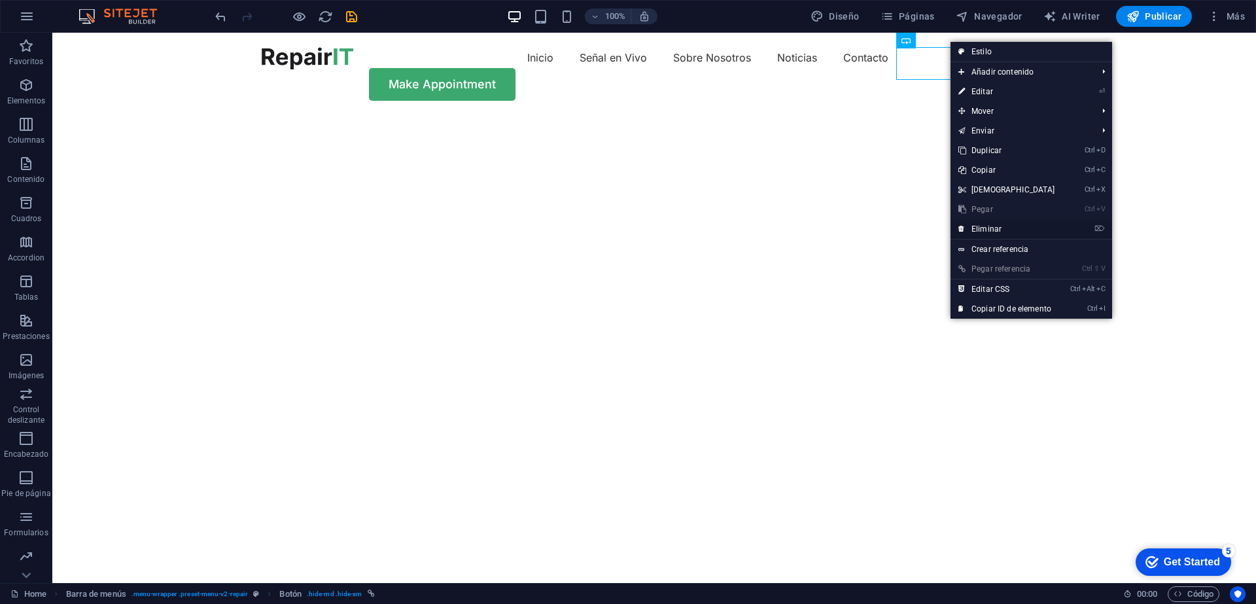
click at [995, 227] on link "⌦ Eliminar" at bounding box center [1006, 229] width 112 height 20
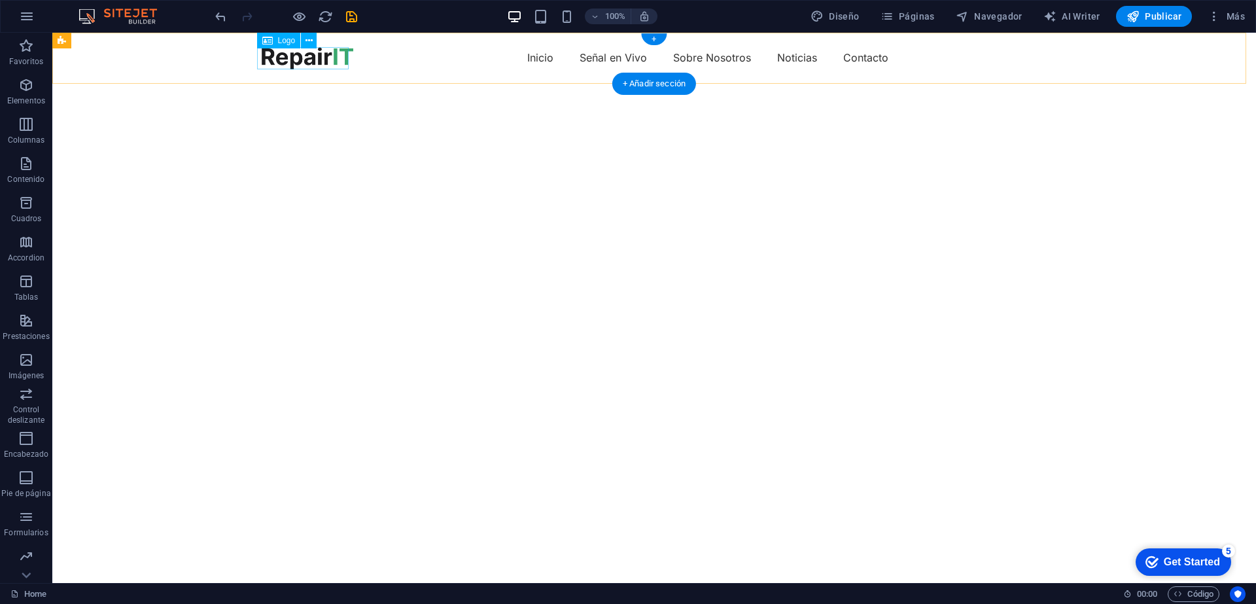
click at [319, 56] on div at bounding box center [308, 58] width 92 height 22
click at [277, 41] on div "Logo" at bounding box center [279, 41] width 44 height 16
click at [305, 43] on icon at bounding box center [308, 41] width 7 height 14
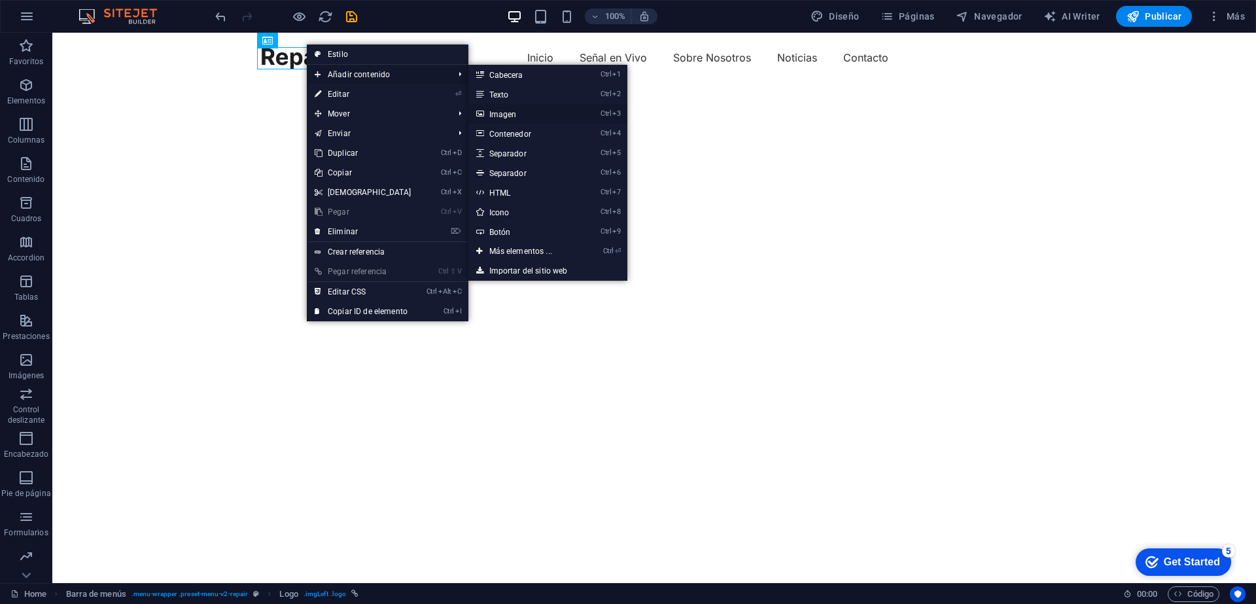
click at [522, 113] on link "Ctrl 3 Imagen" at bounding box center [523, 114] width 110 height 20
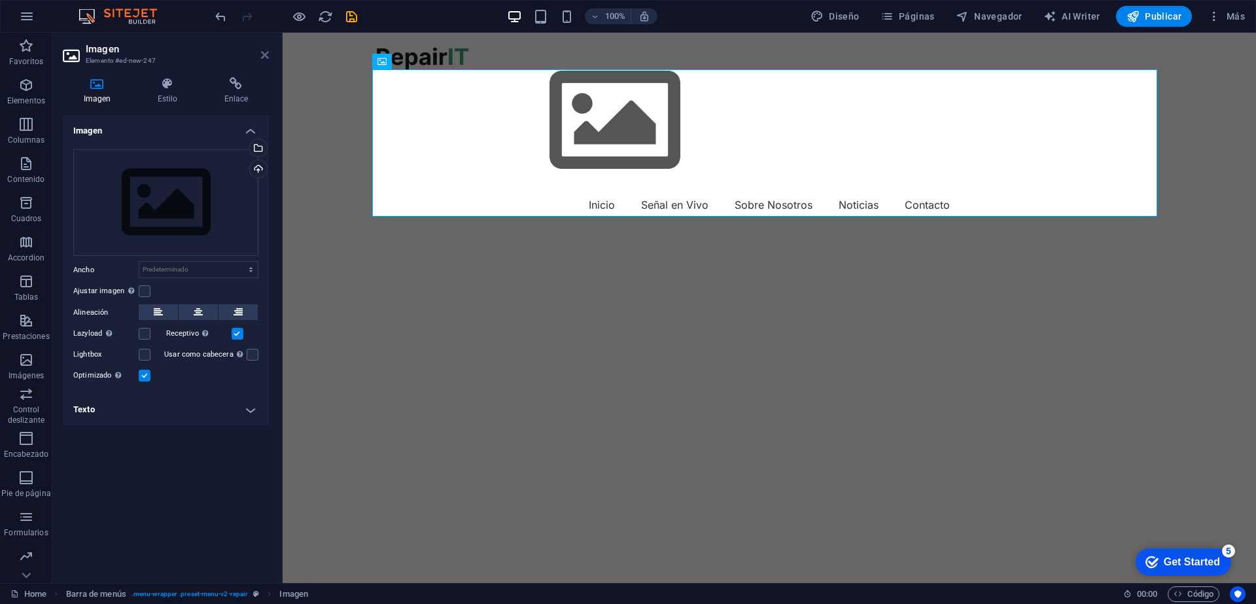
click at [262, 50] on icon at bounding box center [265, 55] width 8 height 10
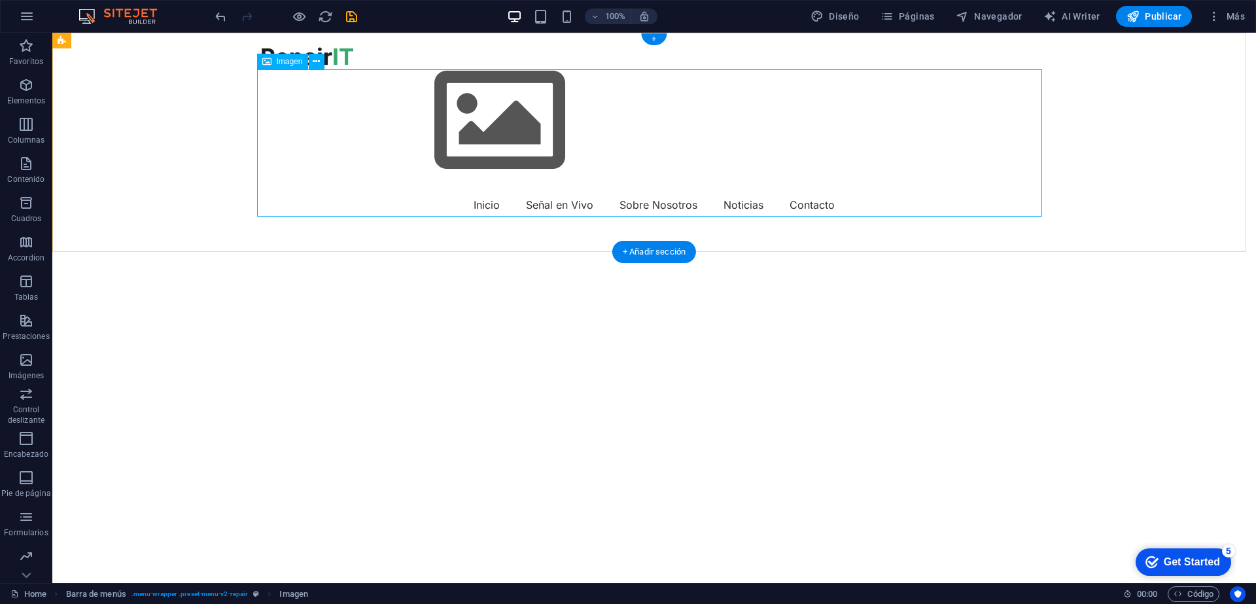
click at [542, 165] on figure at bounding box center [654, 120] width 785 height 147
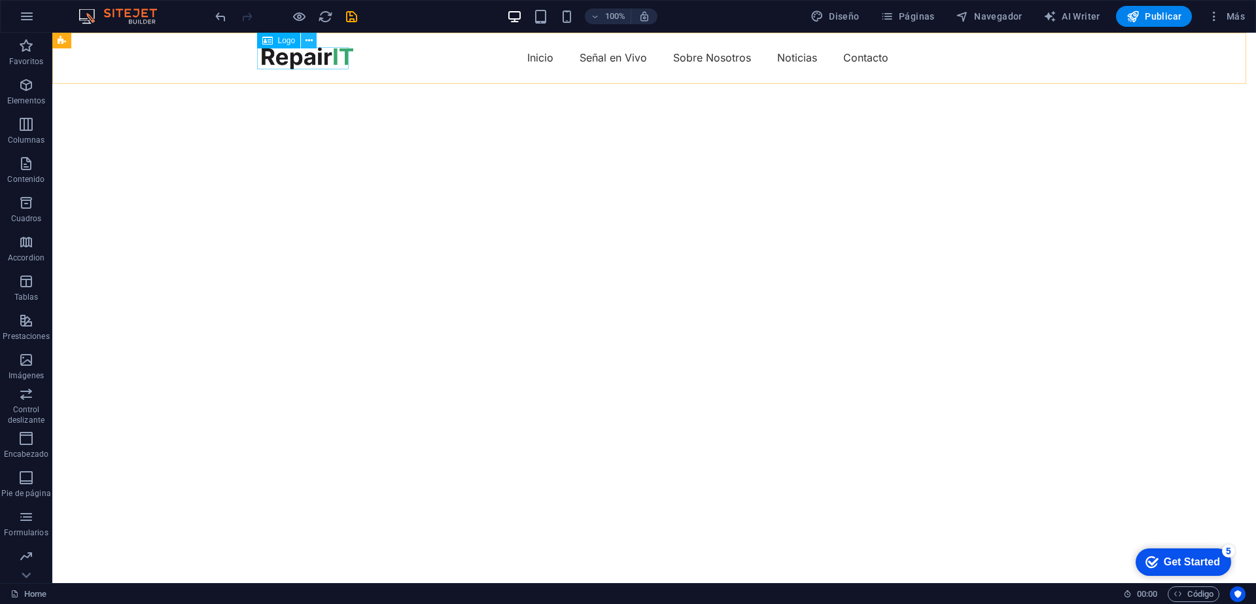
click at [311, 38] on icon at bounding box center [308, 41] width 7 height 14
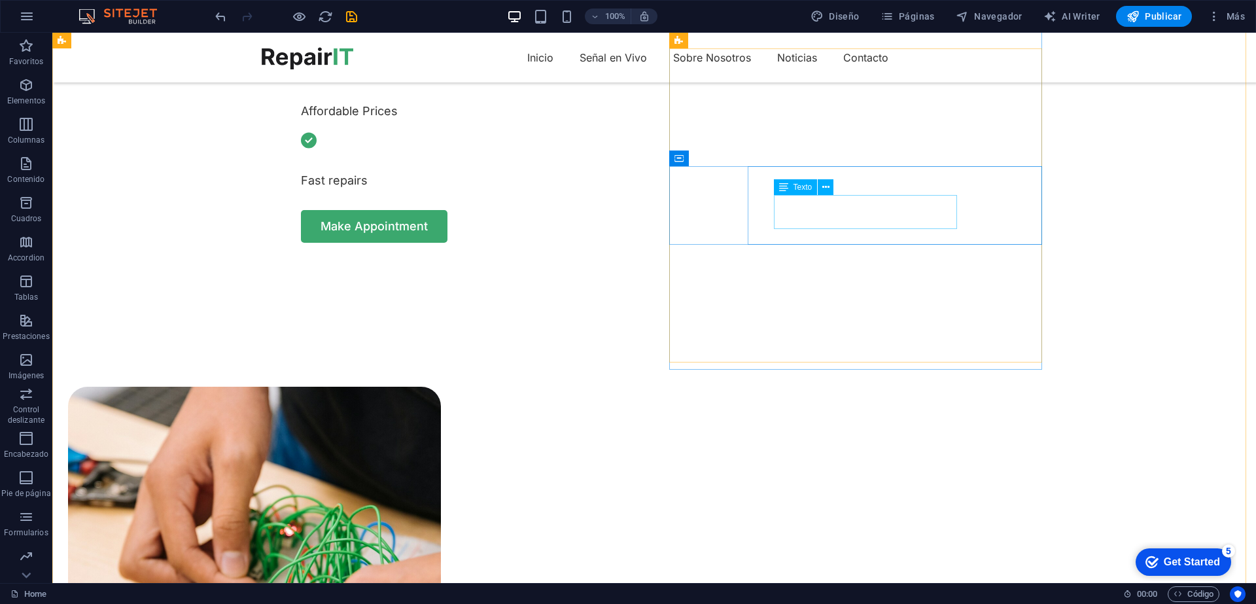
scroll to position [1020, 0]
